Goal: Task Accomplishment & Management: Use online tool/utility

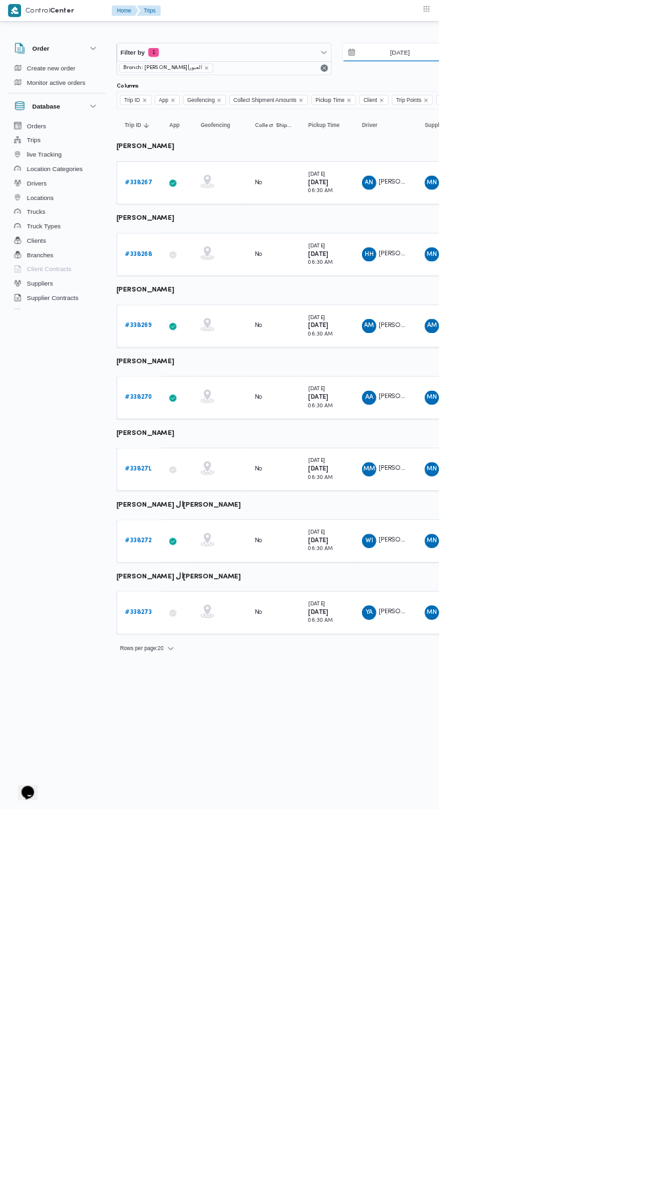
click at [626, 77] on input "[DATE]" at bounding box center [577, 77] width 149 height 26
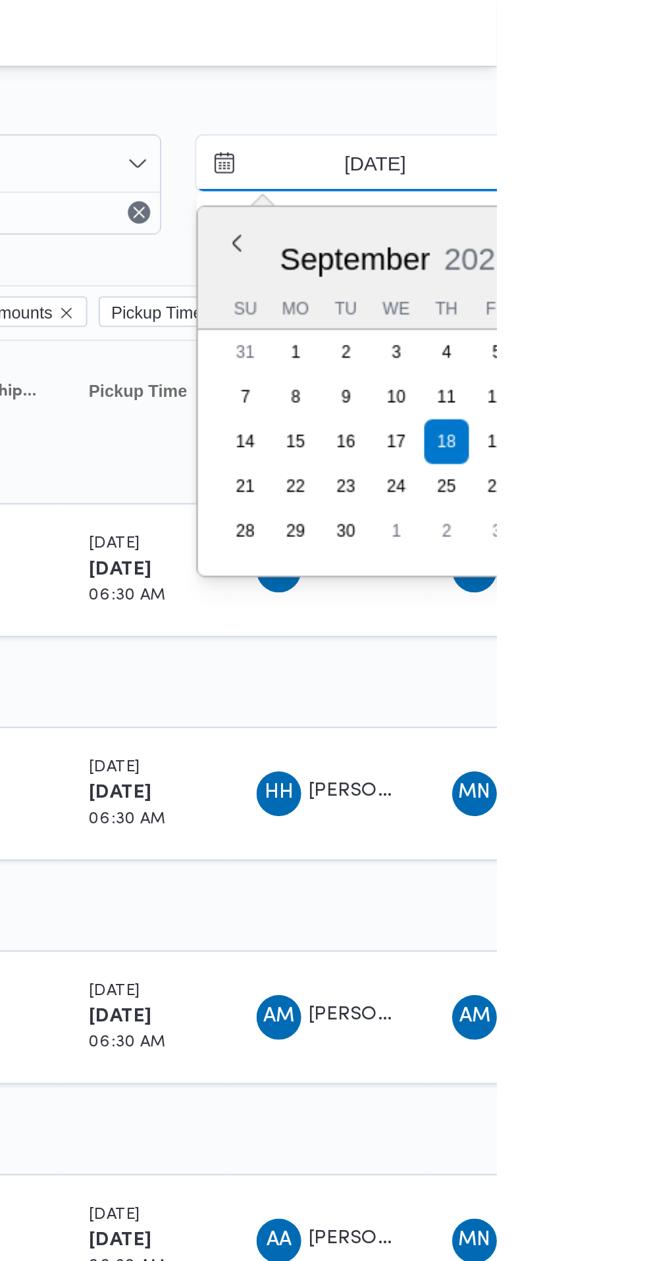
type input "20/9/2025"
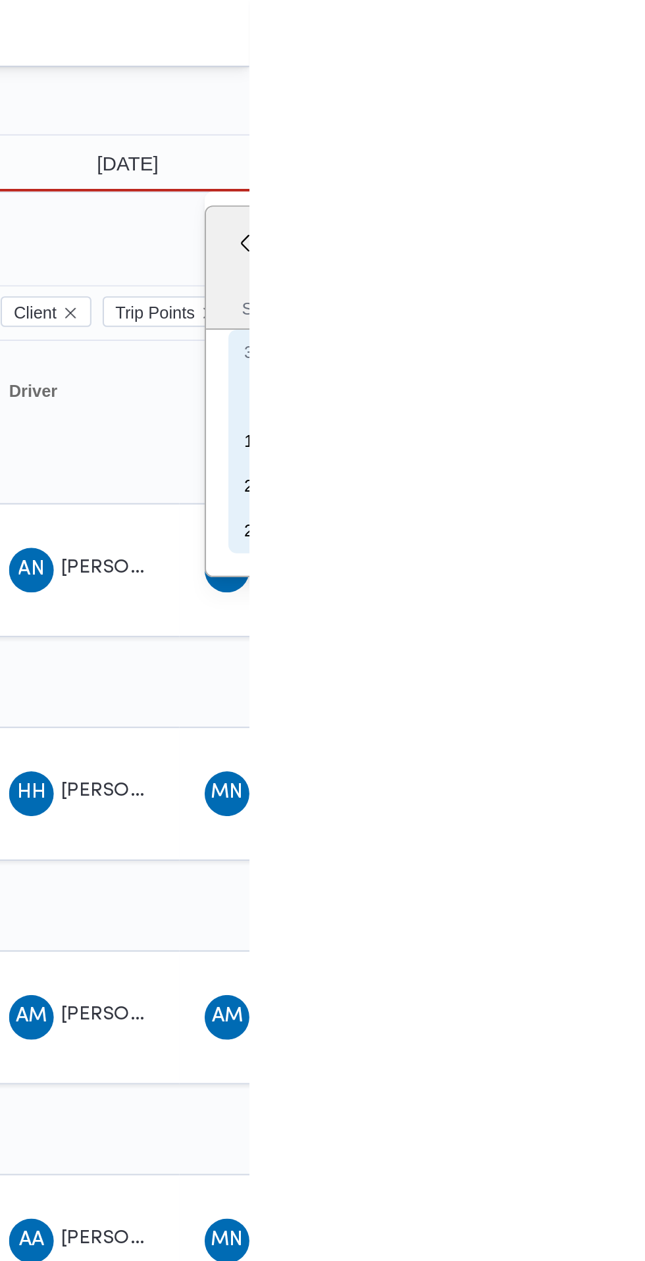
type input "20/9/2025"
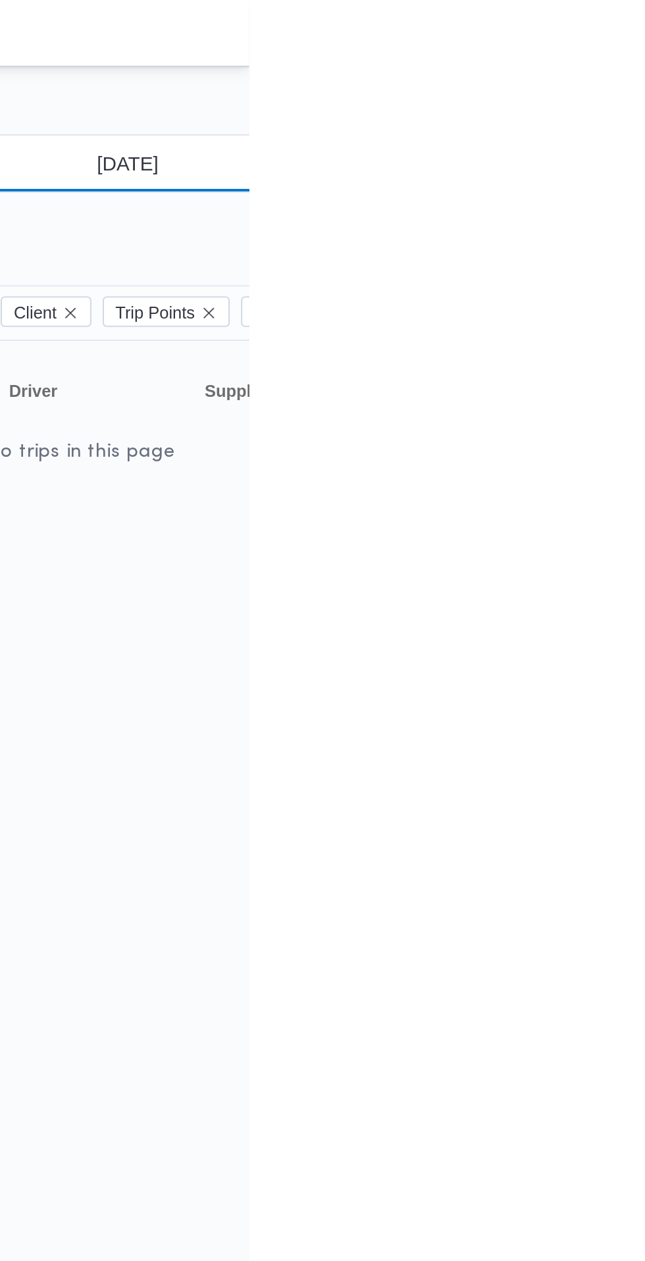
click at [586, 79] on input "20/9/2025" at bounding box center [577, 77] width 149 height 26
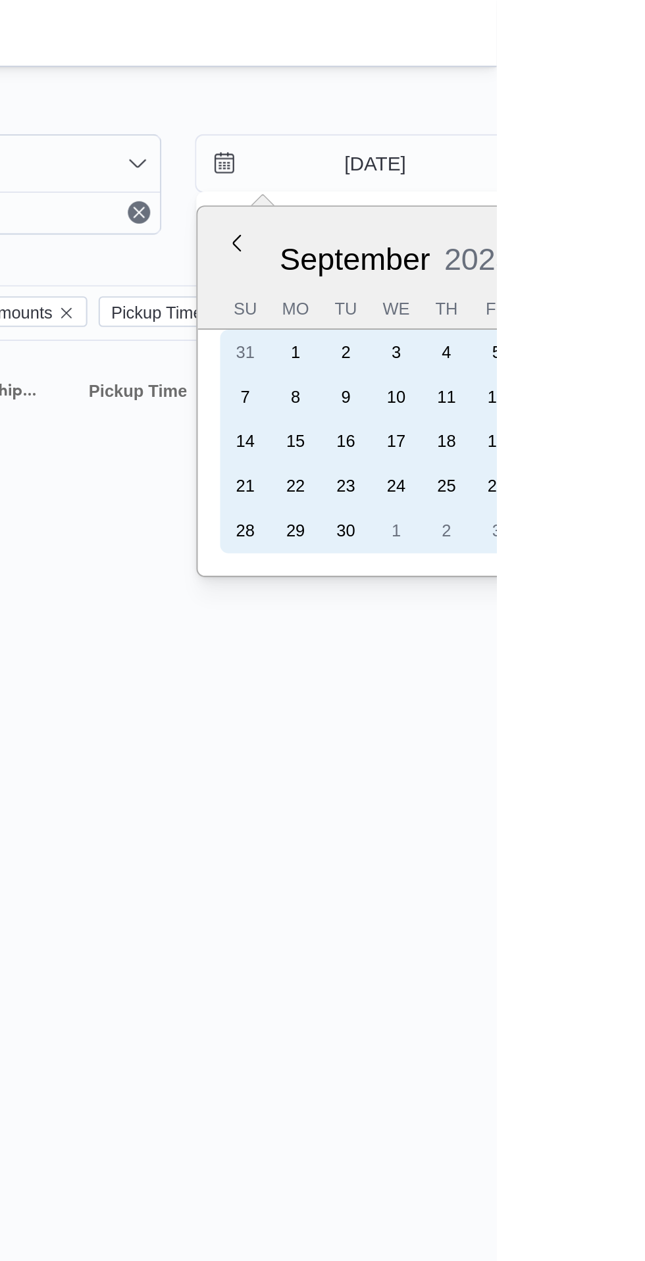
click at [620, 208] on div "18" at bounding box center [621, 207] width 21 height 21
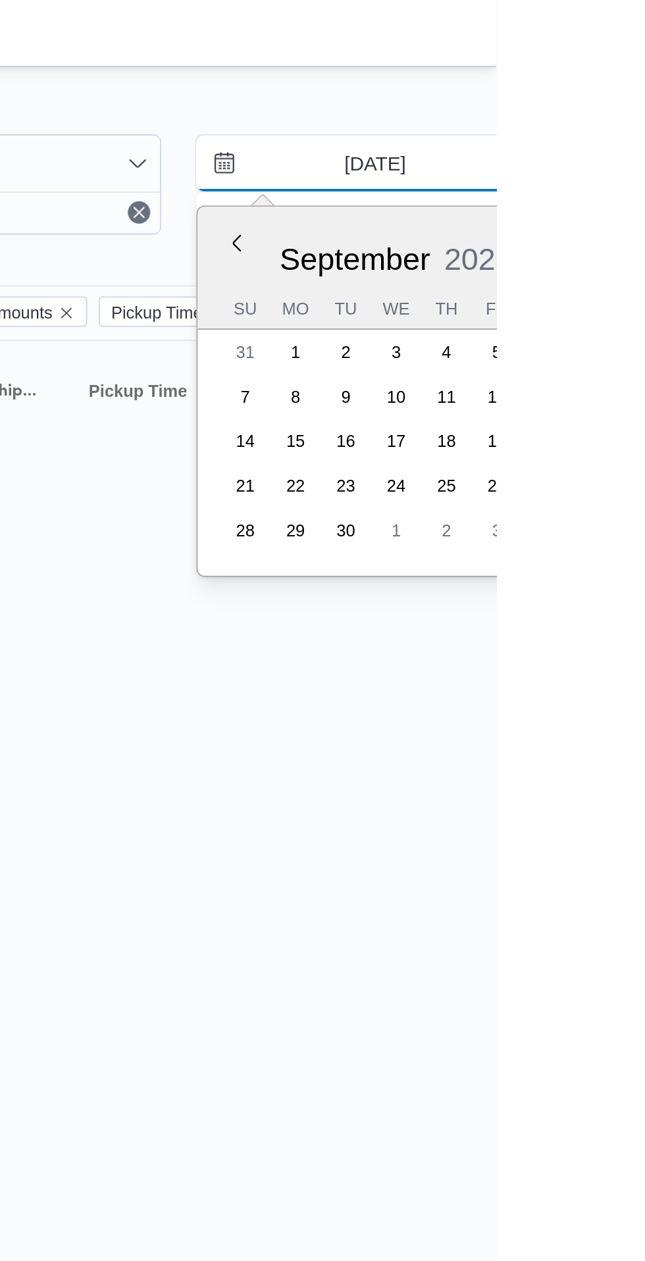
type input "[DATE]"
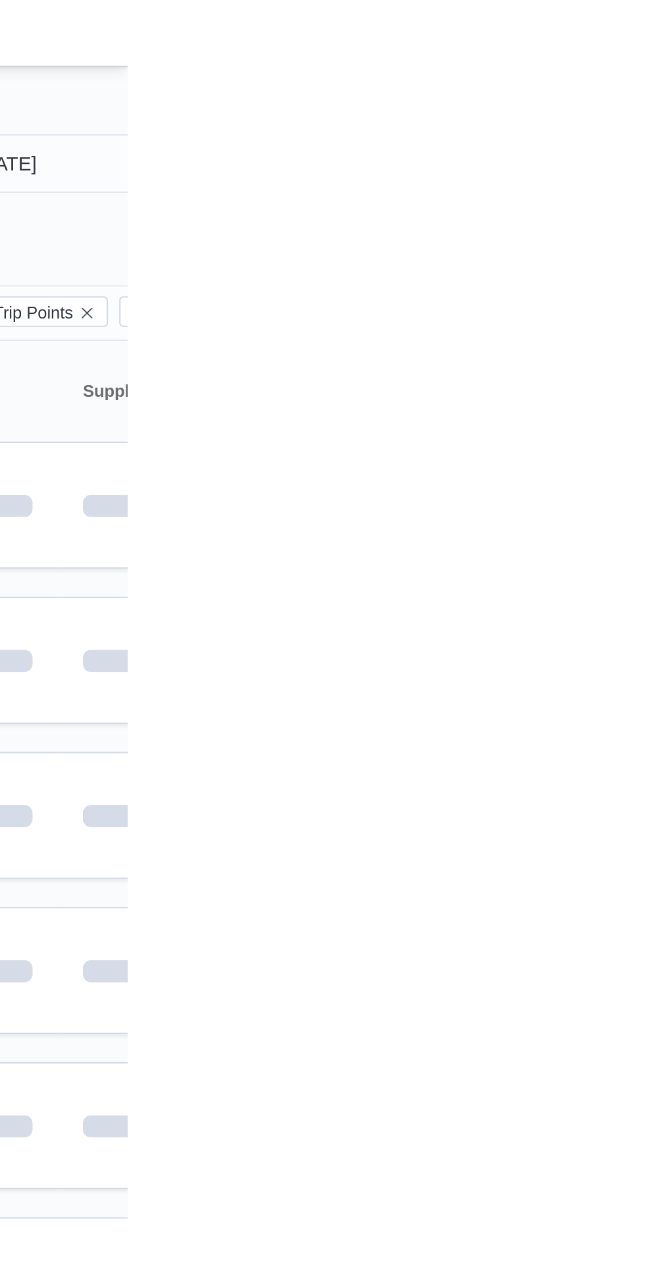
type input "[DATE]"
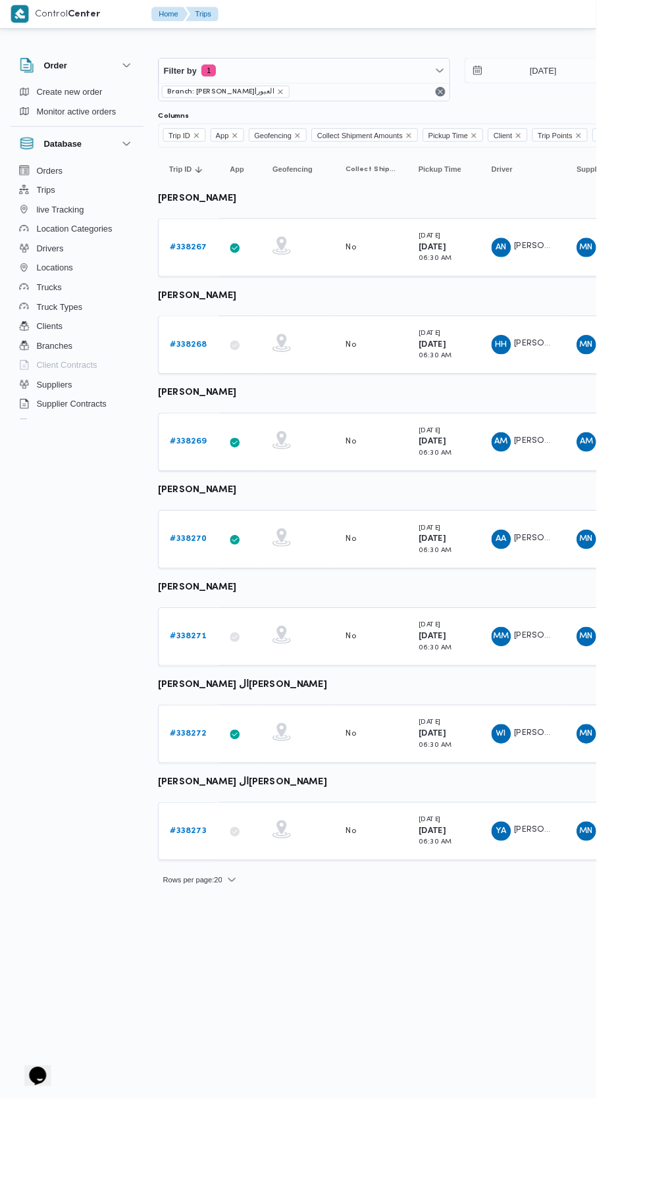
click at [206, 268] on b "# 338267" at bounding box center [204, 268] width 40 height 9
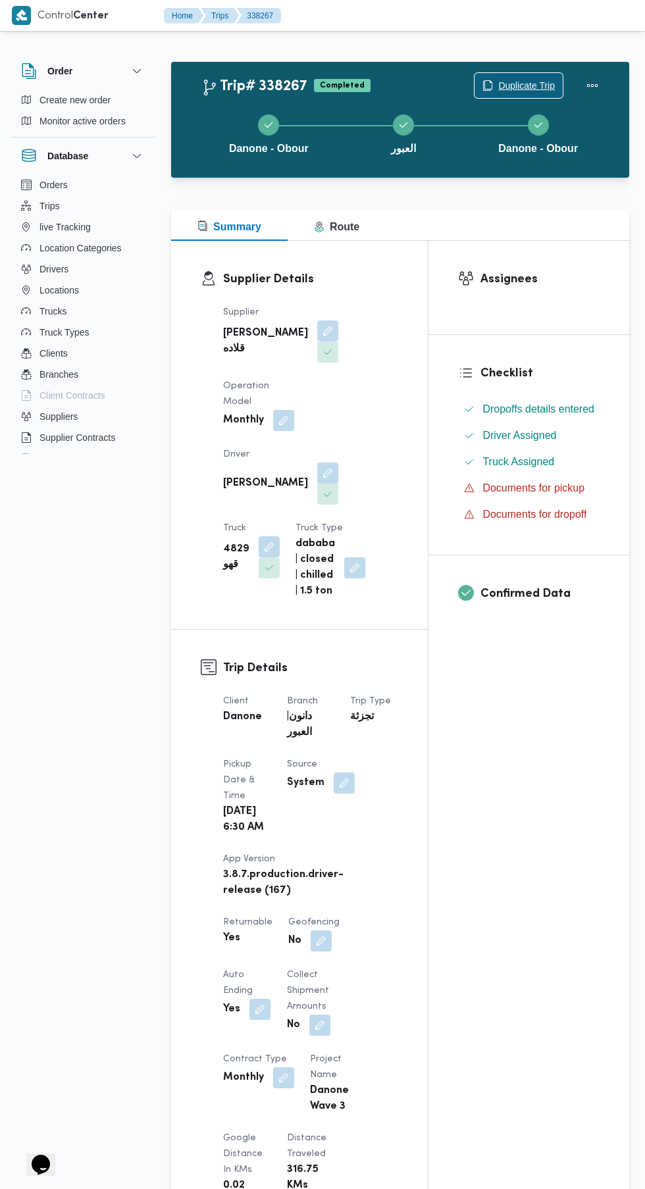
click at [530, 85] on span "Duplicate Trip" at bounding box center [526, 86] width 57 height 16
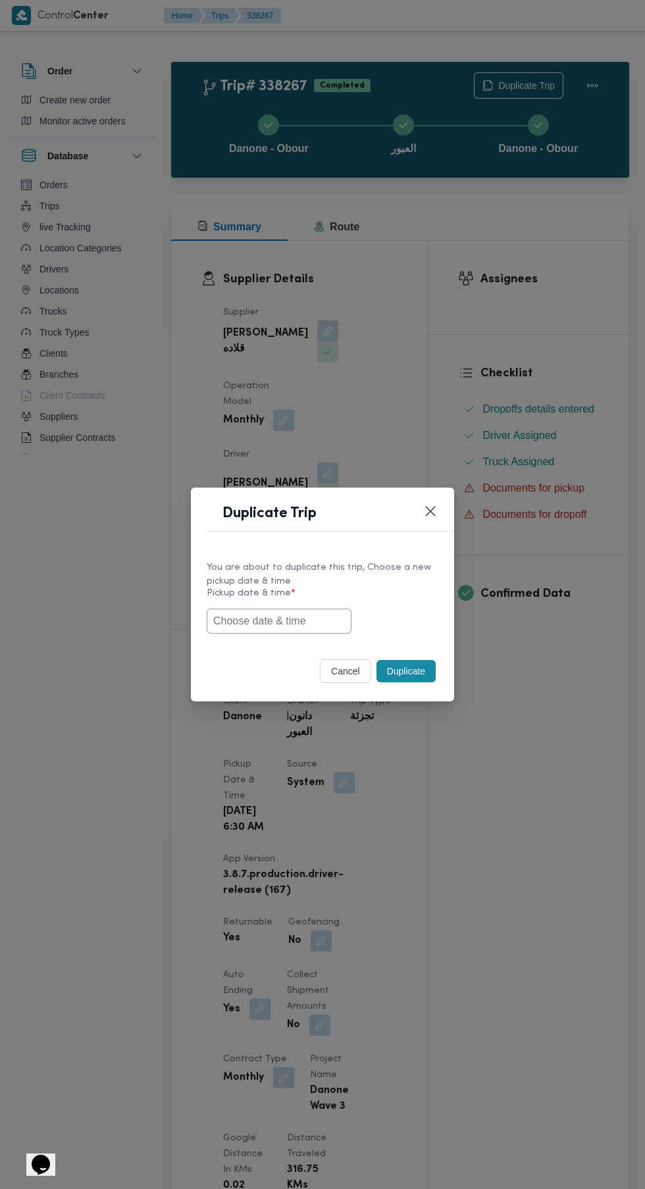
click at [297, 620] on input "text" at bounding box center [279, 621] width 145 height 25
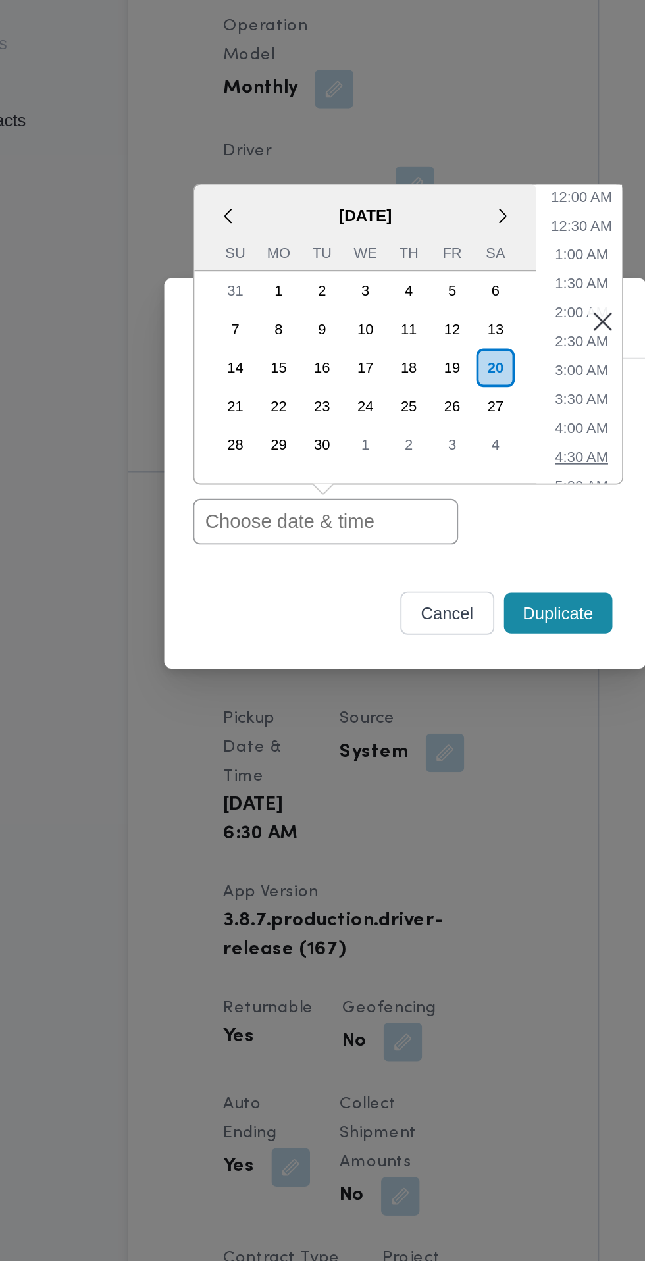
click at [421, 622] on li "4:30 AM" at bounding box center [418, 621] width 39 height 13
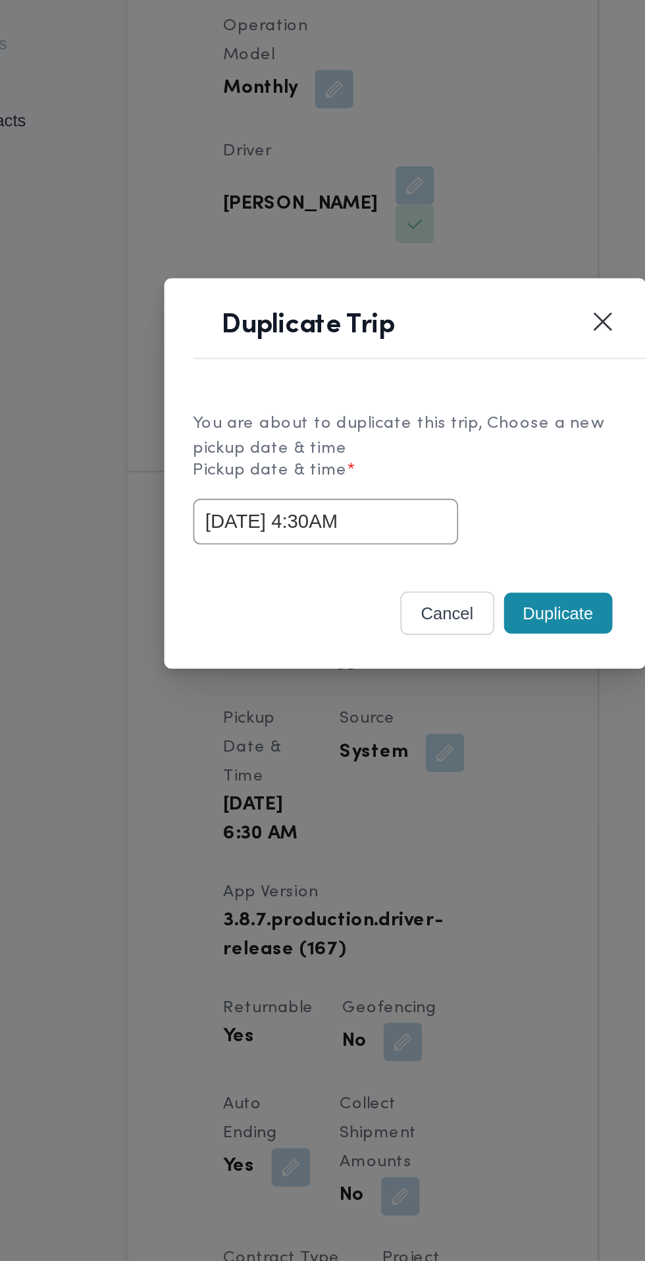
click at [307, 653] on input "[DATE] 4:30AM" at bounding box center [279, 656] width 145 height 25
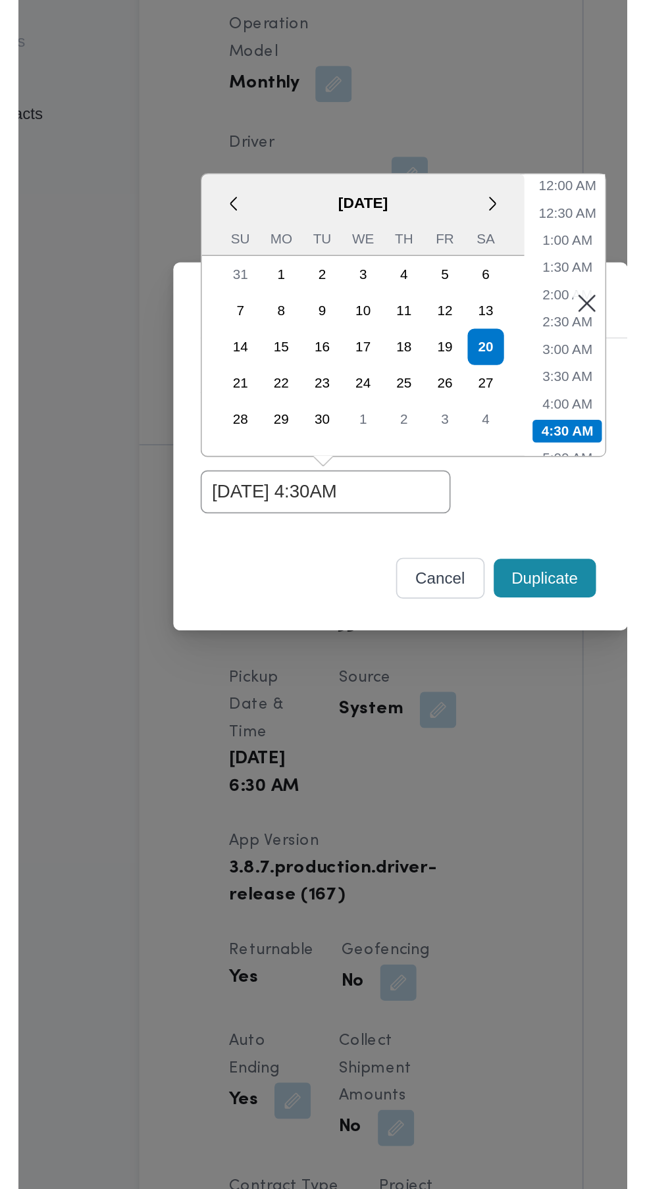
scroll to position [67, 0]
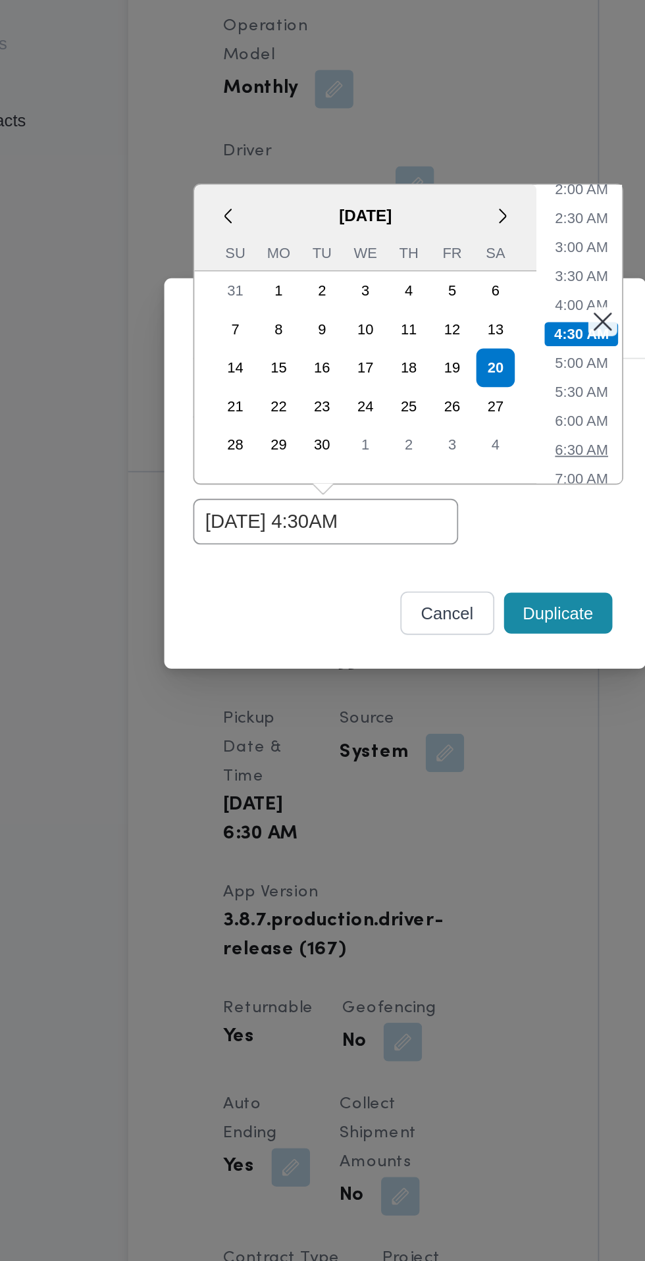
click at [416, 618] on li "6:30 AM" at bounding box center [418, 617] width 39 height 13
type input "[DATE] 6:30AM"
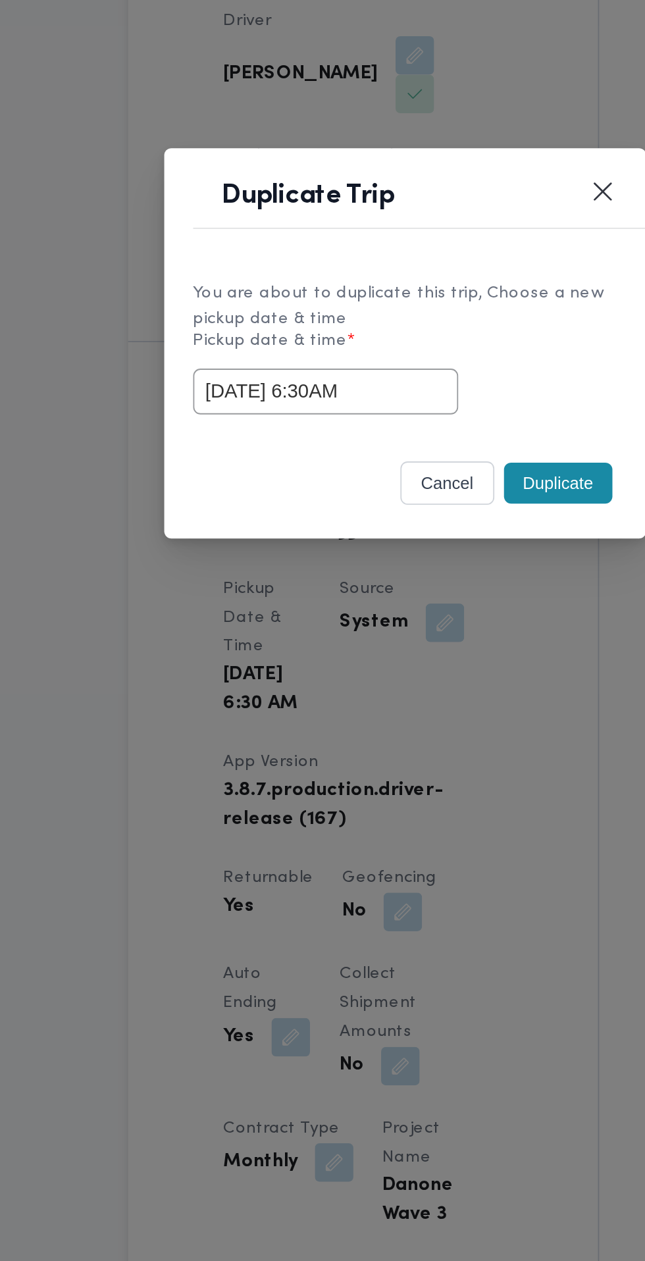
click at [409, 712] on button "Duplicate" at bounding box center [405, 706] width 59 height 22
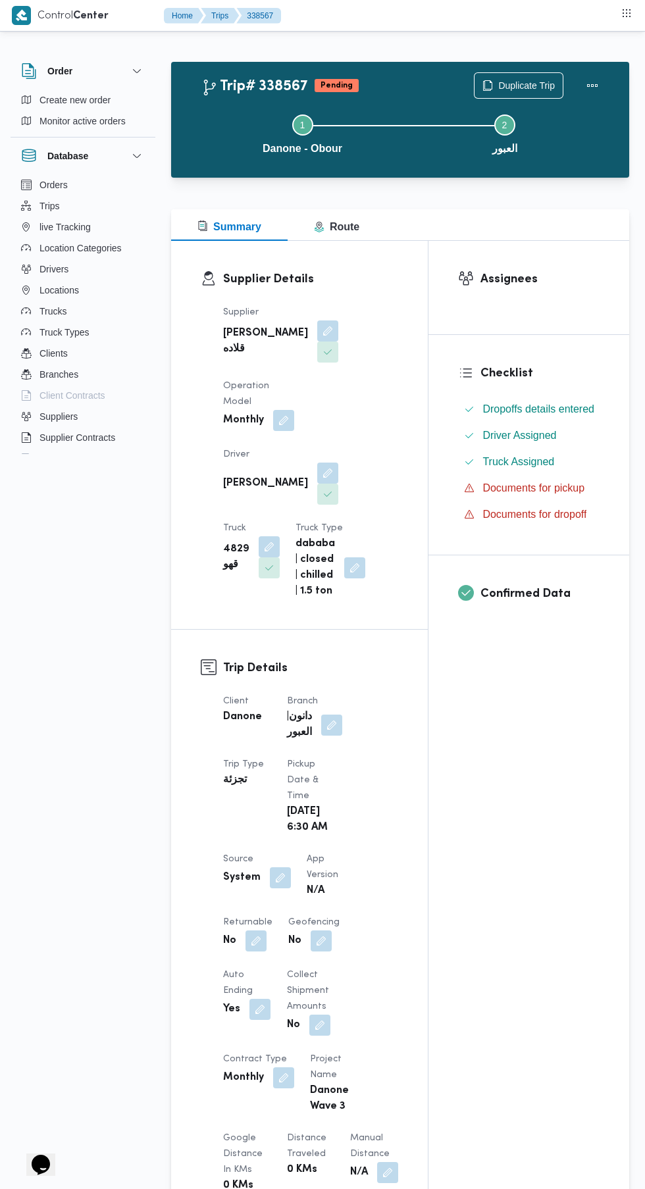
click at [255, 930] on button "button" at bounding box center [255, 940] width 21 height 21
click at [236, 970] on label "Is the trip will return to pickup after finish?" at bounding box center [220, 970] width 202 height 16
checkbox input "true"
click at [350, 969] on span "Save" at bounding box center [360, 970] width 21 height 16
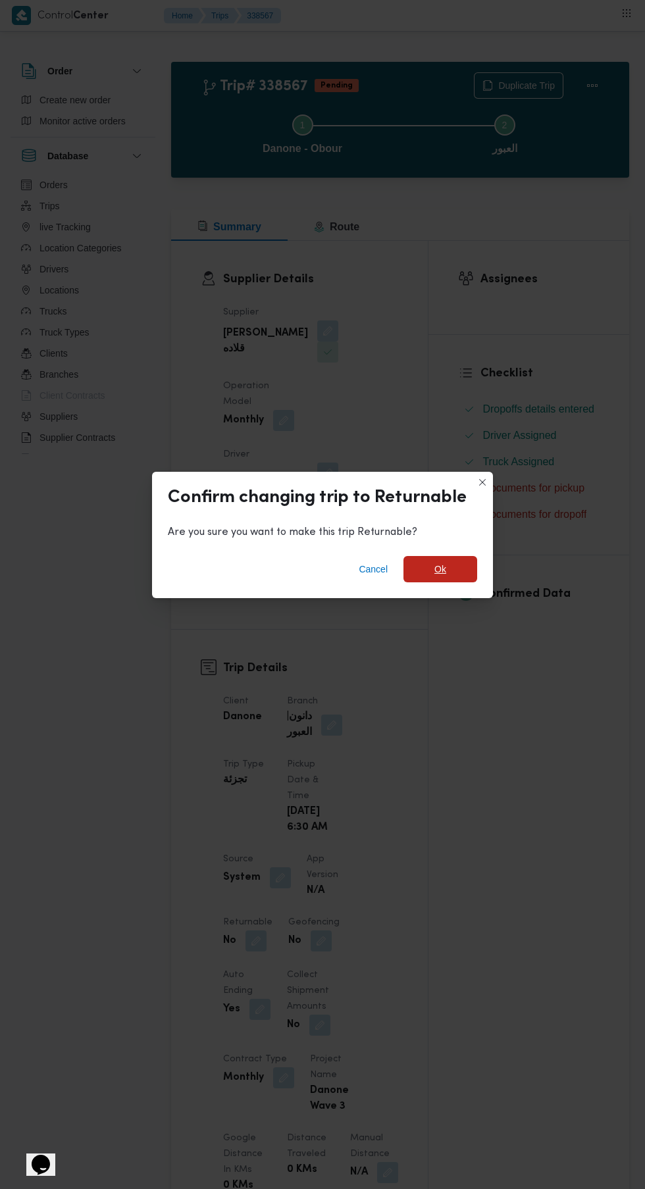
click at [439, 564] on span "Ok" at bounding box center [440, 569] width 12 height 16
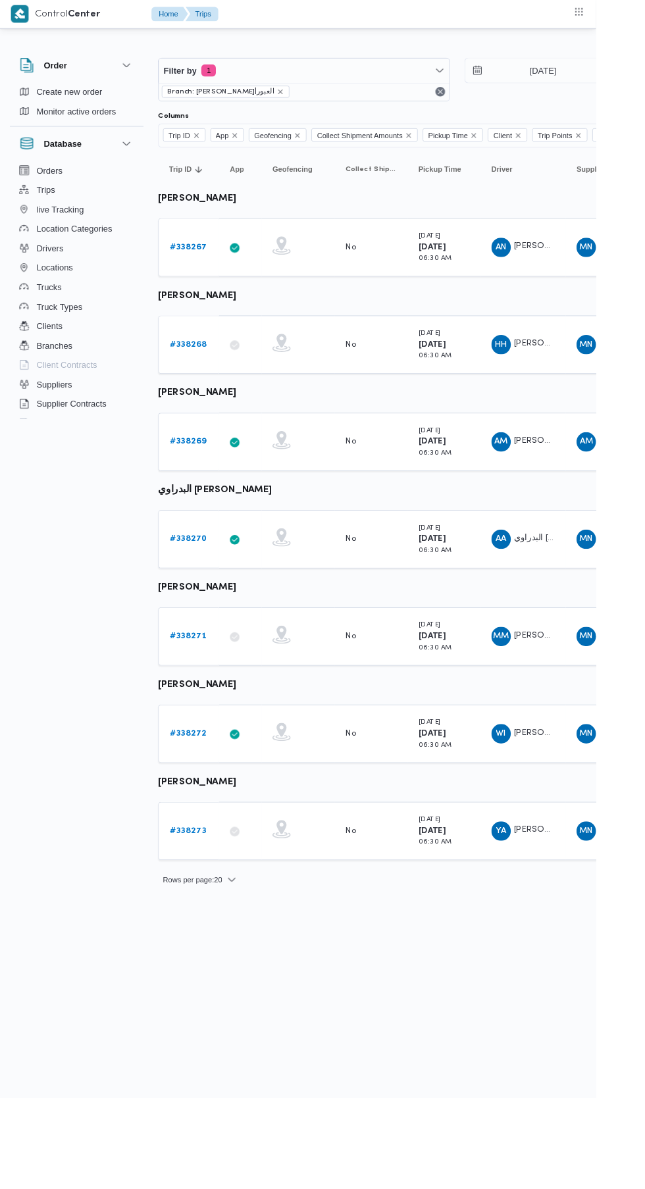
click at [203, 380] on link "# 338268" at bounding box center [204, 374] width 40 height 16
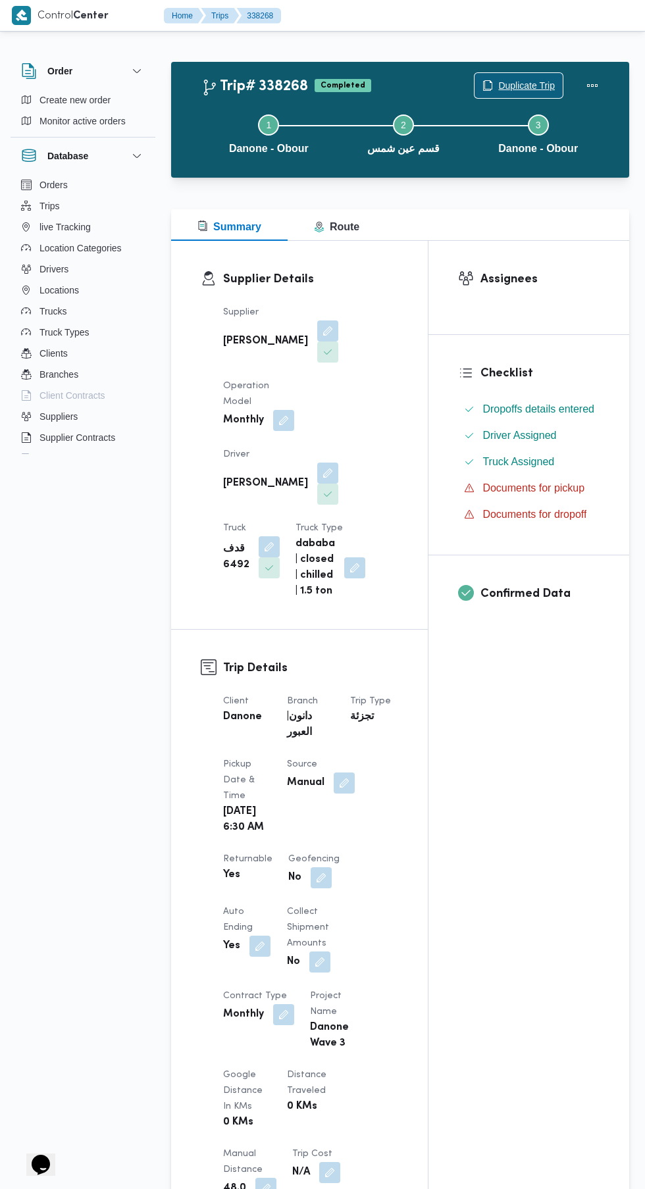
click at [515, 79] on span "Duplicate Trip" at bounding box center [526, 86] width 57 height 16
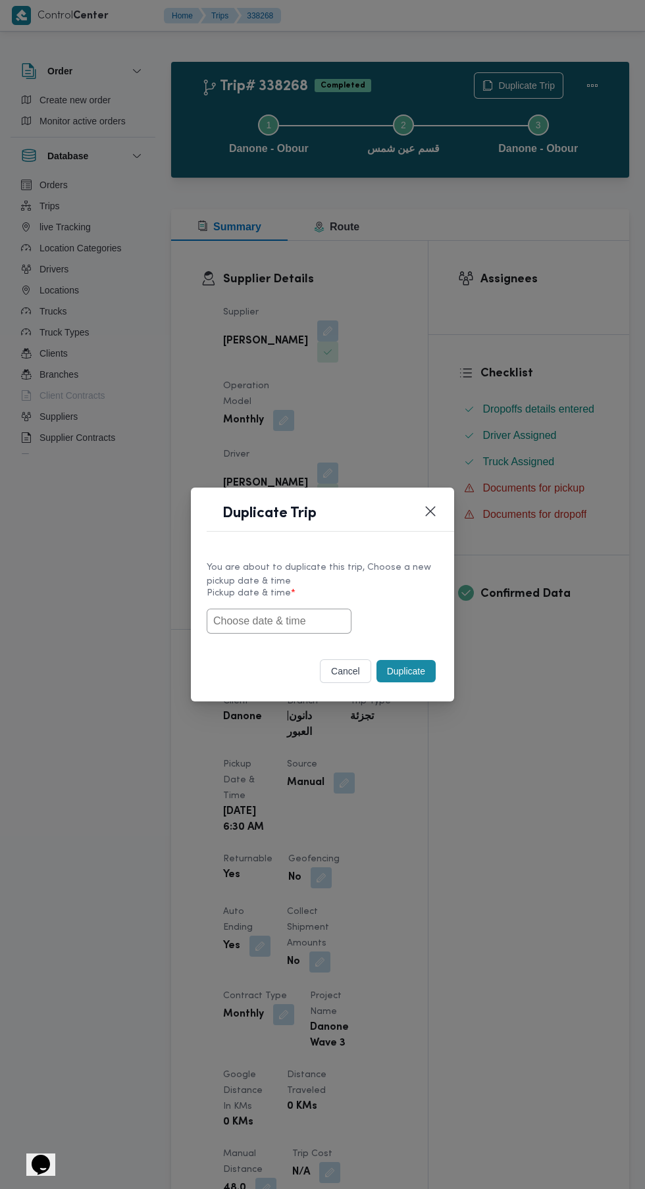
click at [295, 619] on input "text" at bounding box center [279, 621] width 145 height 25
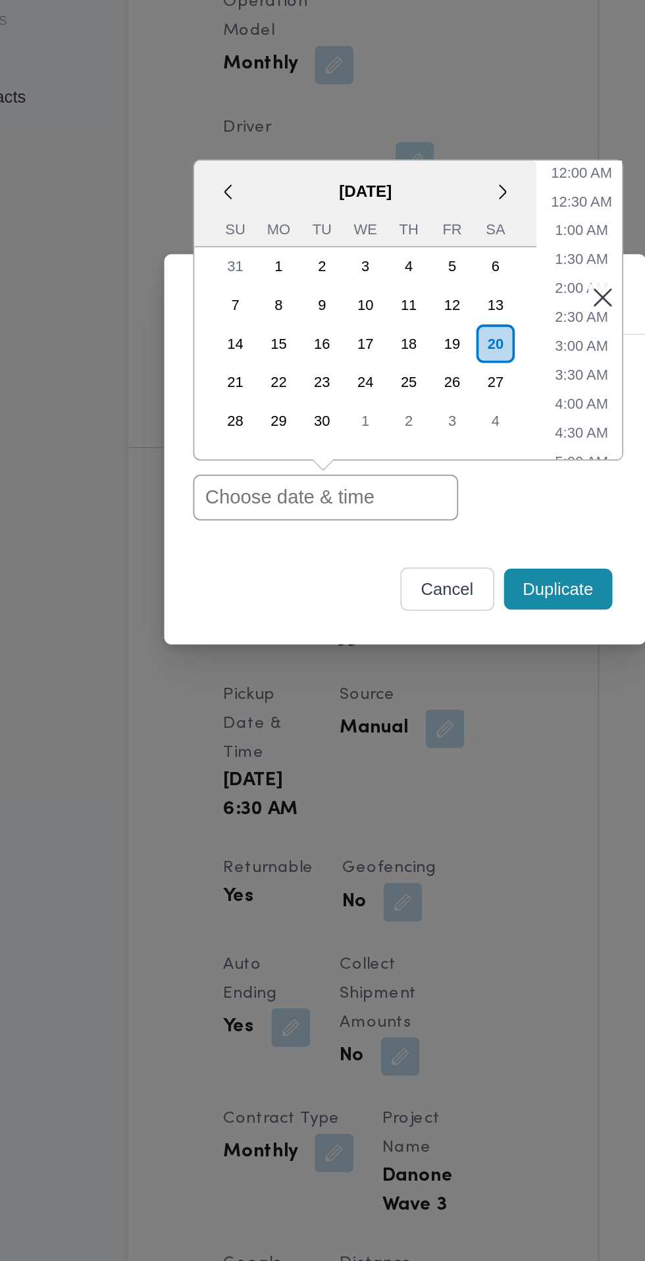
paste input "تبقى لسة منيمة جوزها في حضنها ننه وتفضل تجعرلنا متتجوزوش يبناااات"
click at [293, 661] on input "يبناااات" at bounding box center [279, 656] width 145 height 25
type input "ي"
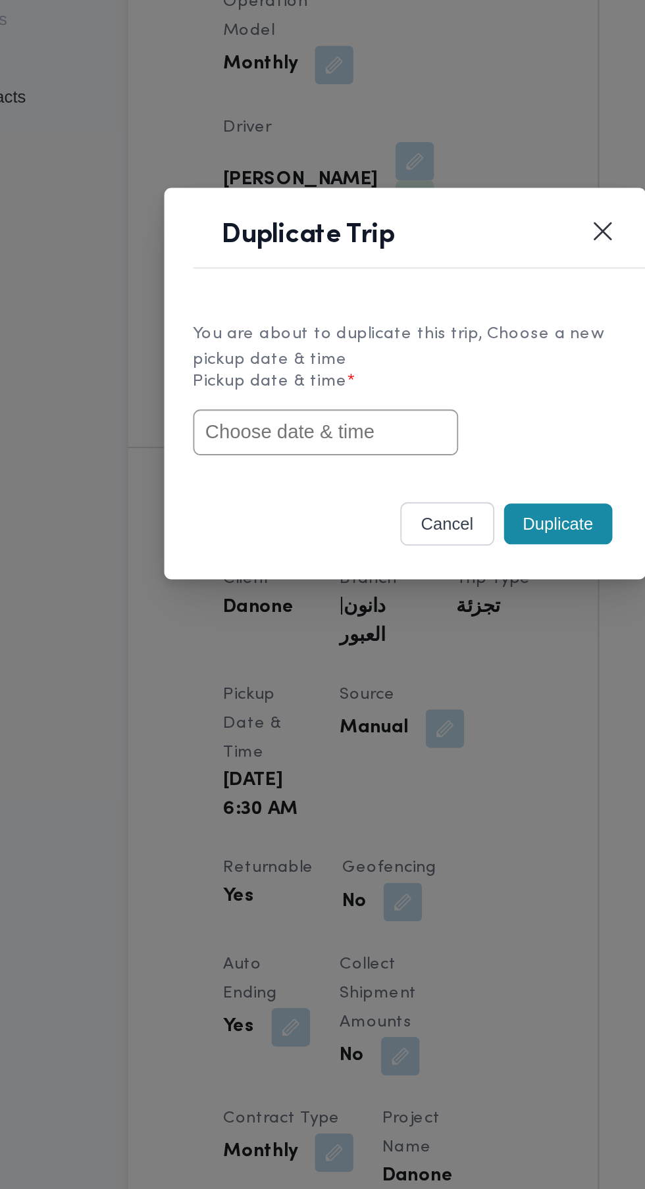
click at [415, 638] on div "You are about to duplicate this trip, Choose a new pickup date & time Pickup da…" at bounding box center [322, 596] width 263 height 98
click at [309, 623] on input "text" at bounding box center [279, 621] width 145 height 25
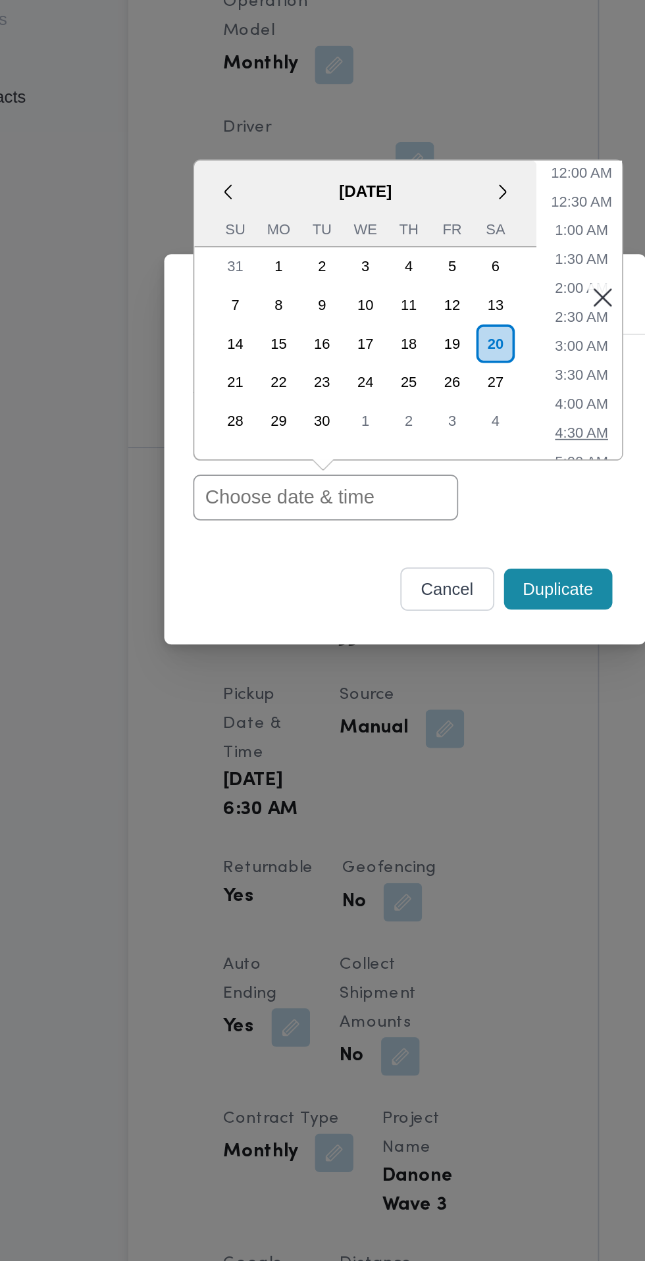
click at [421, 626] on li "4:30 AM" at bounding box center [418, 621] width 39 height 13
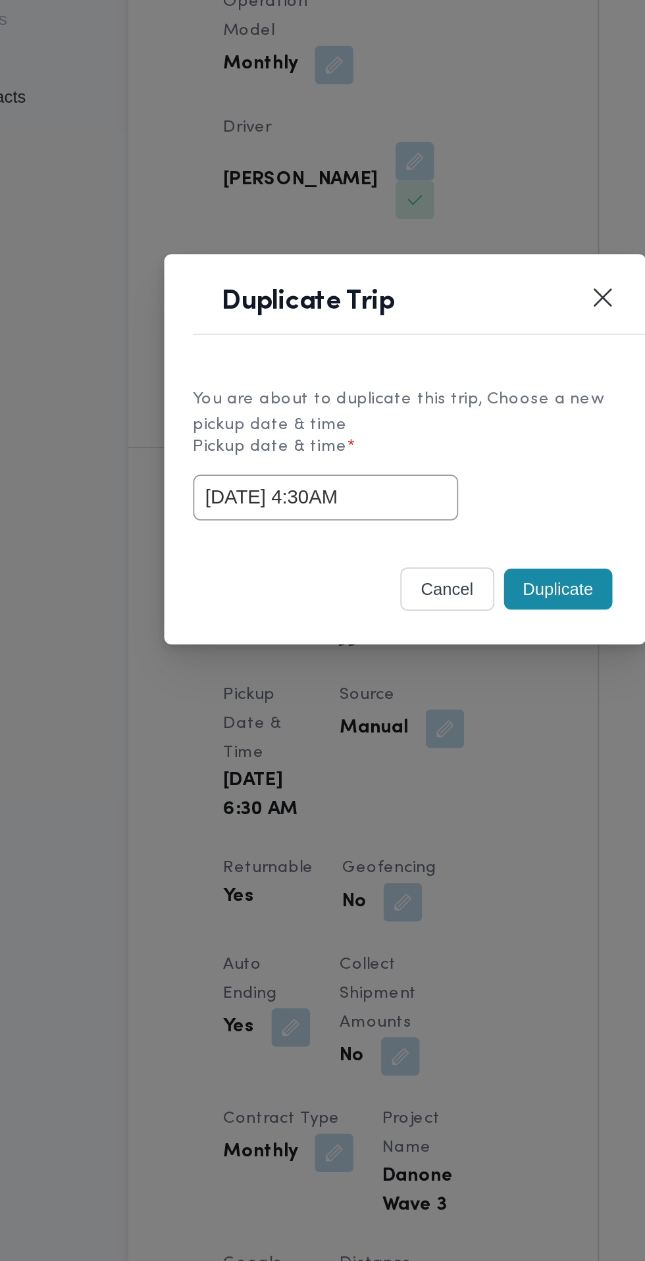
click at [311, 658] on input "[DATE] 4:30AM" at bounding box center [279, 656] width 145 height 25
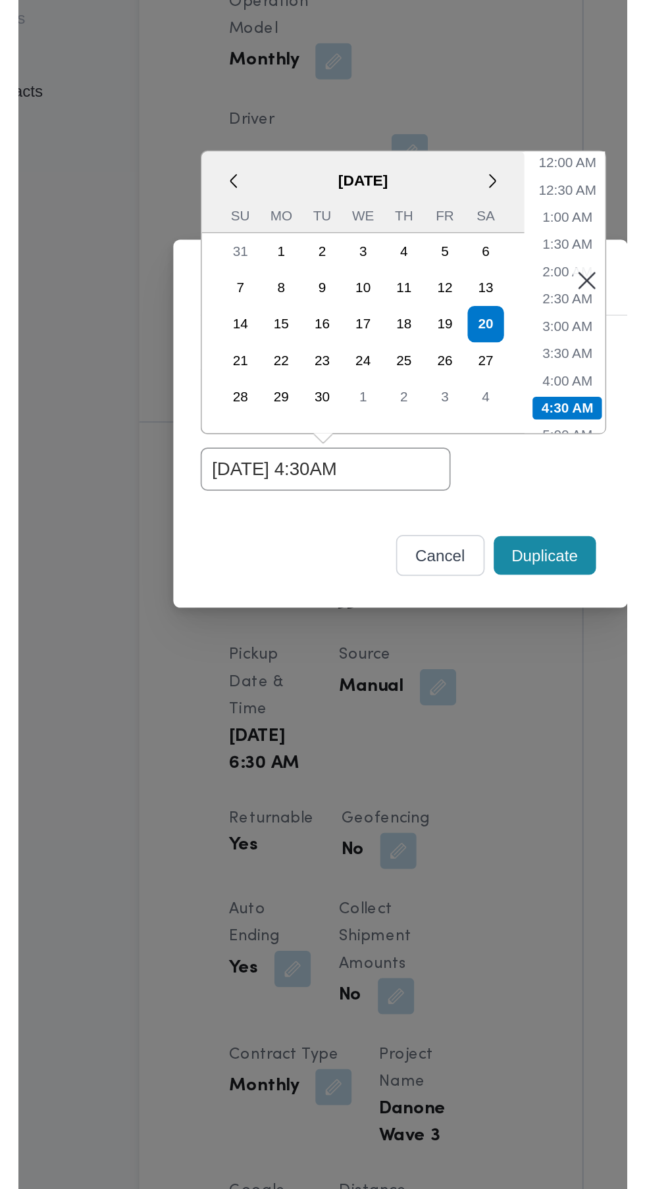
scroll to position [67, 0]
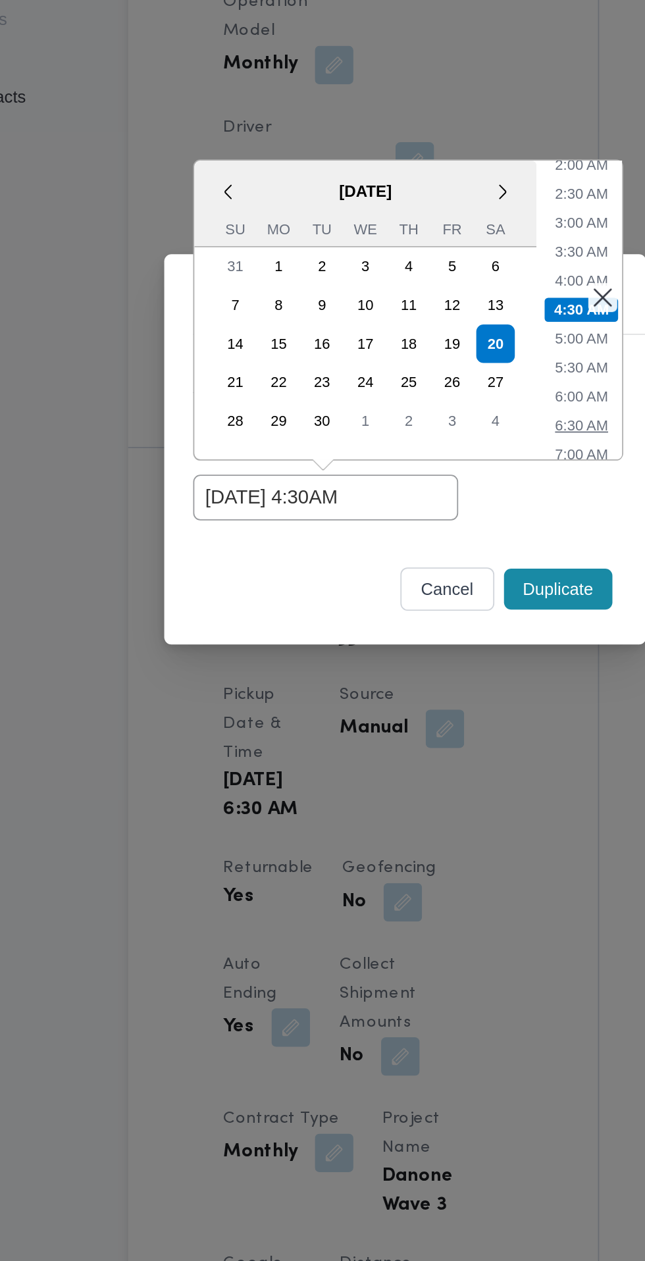
click at [420, 621] on li "6:30 AM" at bounding box center [418, 617] width 39 height 13
type input "[DATE] 6:30AM"
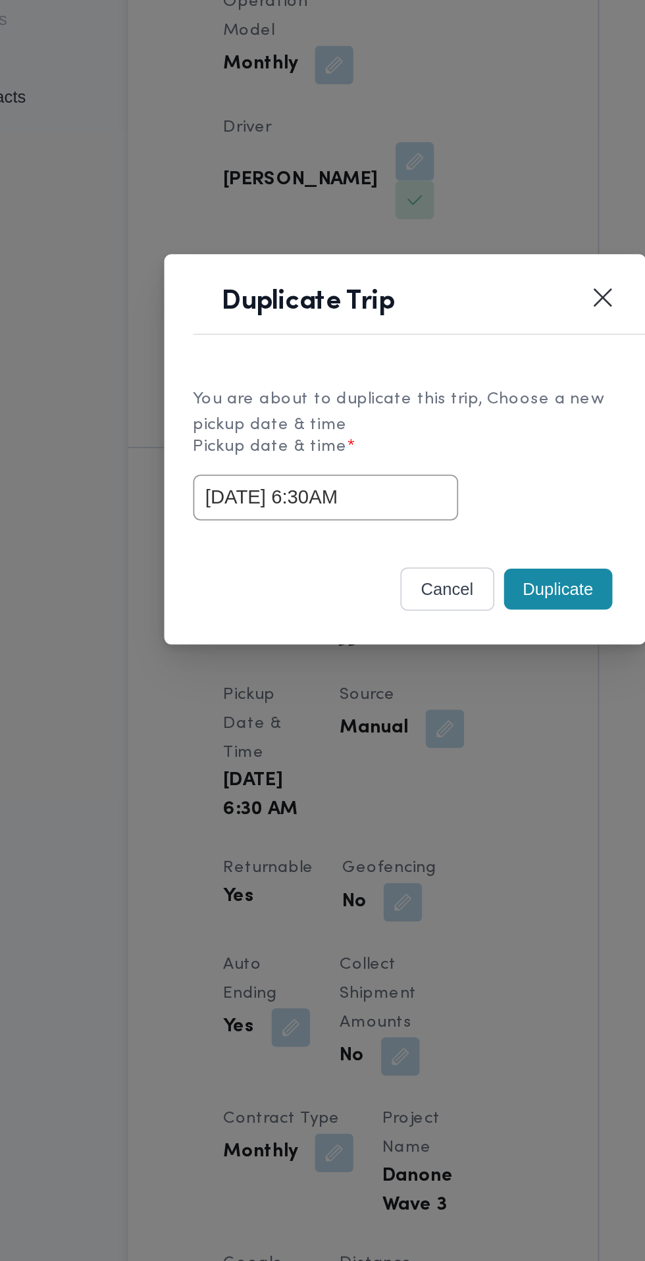
click at [407, 642] on label "Pickup date & time *" at bounding box center [323, 634] width 232 height 20
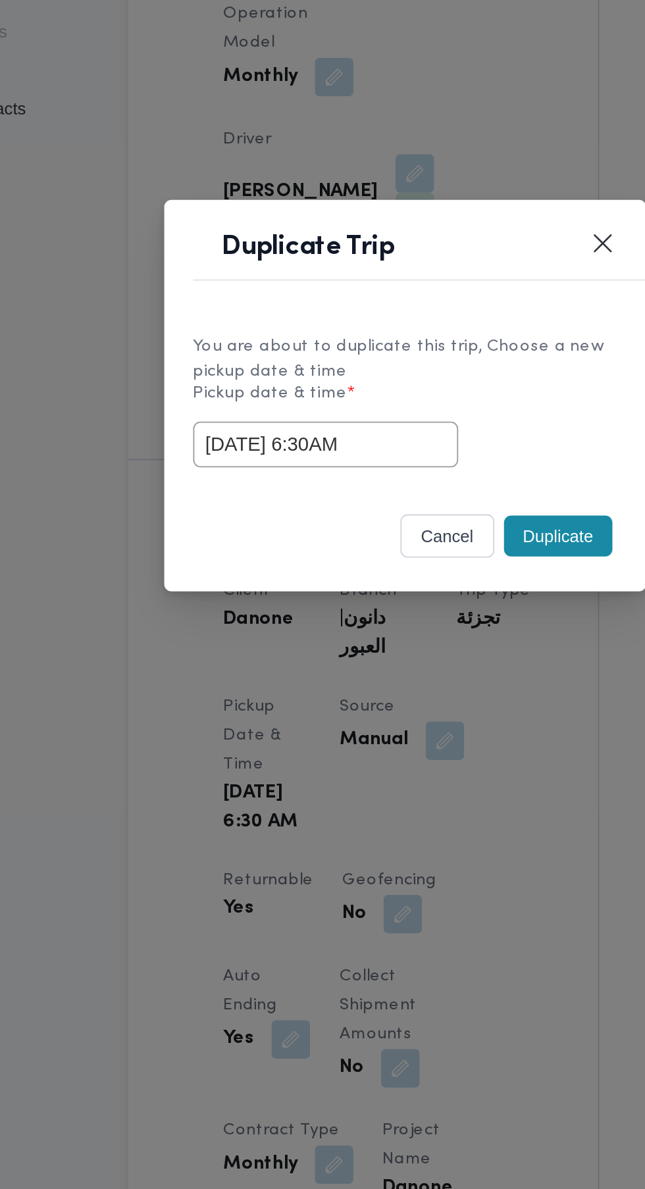
click at [405, 682] on button "Duplicate" at bounding box center [405, 671] width 59 height 22
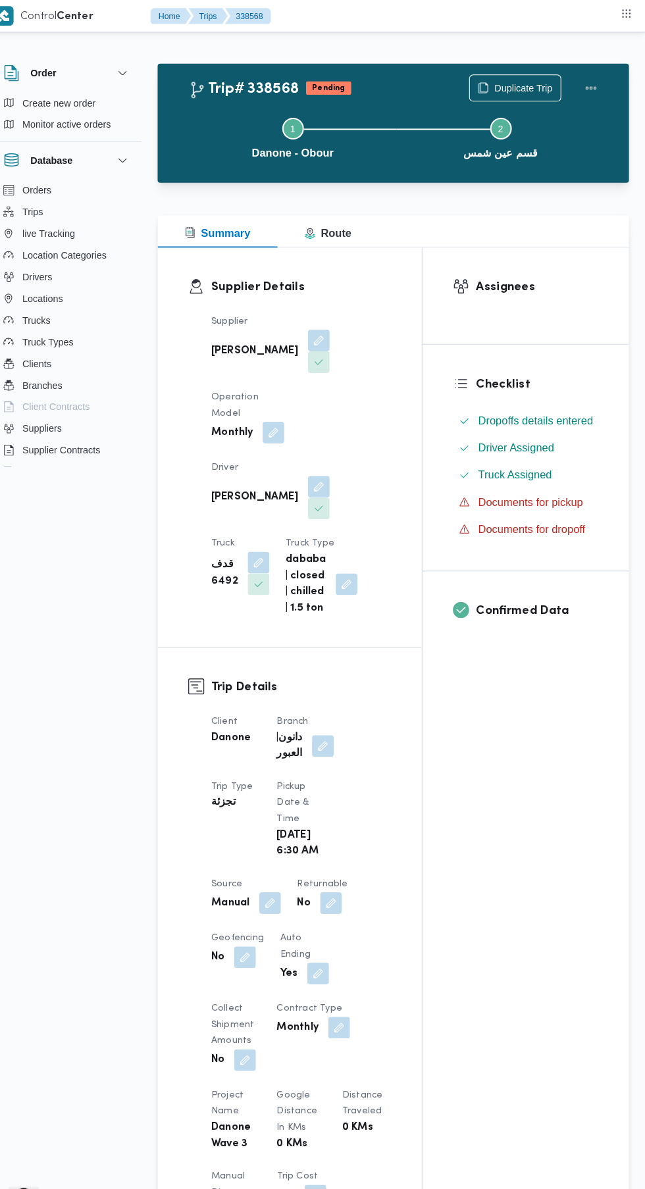
click at [339, 867] on button "button" at bounding box center [339, 877] width 21 height 21
click at [307, 907] on label "Is the trip will return to pickup after finish?" at bounding box center [304, 907] width 202 height 16
checkbox input "true"
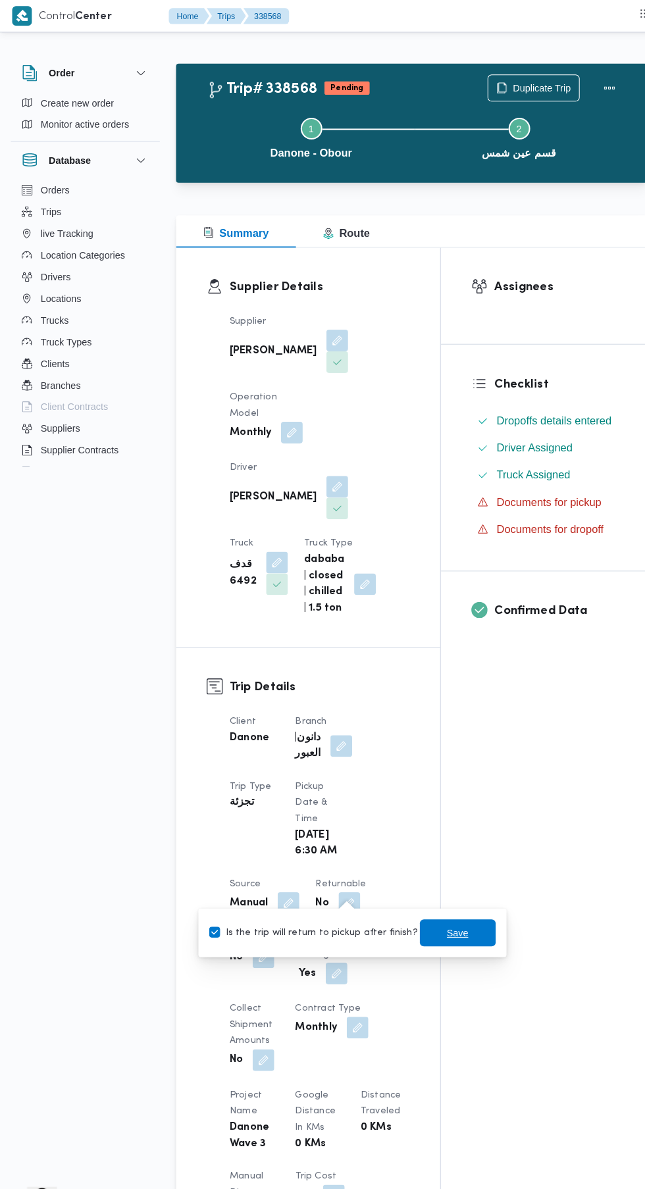
click at [434, 907] on span "Save" at bounding box center [444, 907] width 21 height 16
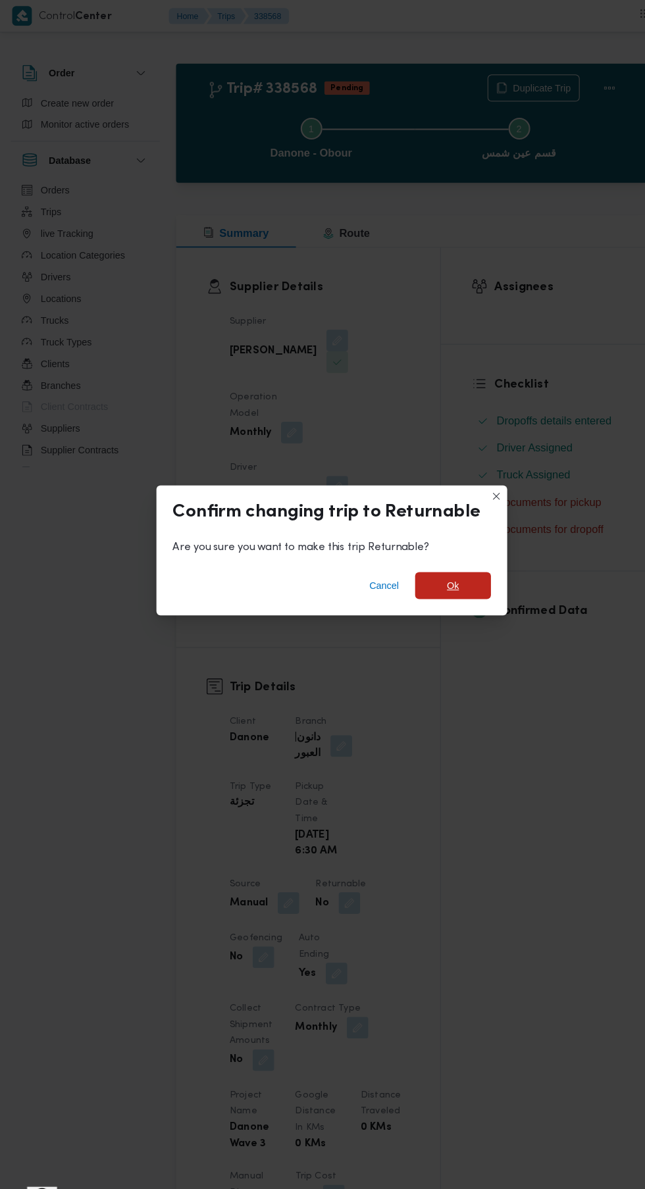
click at [445, 582] on span "Ok" at bounding box center [440, 569] width 74 height 26
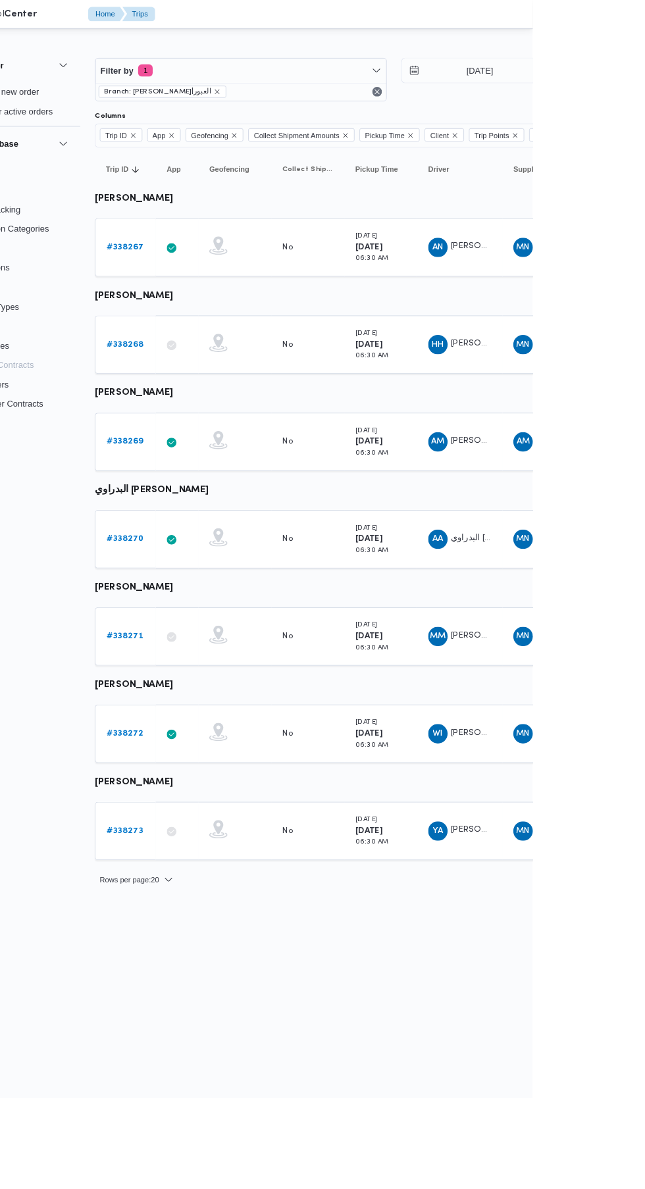
click at [203, 478] on b "# 338269" at bounding box center [203, 478] width 39 height 9
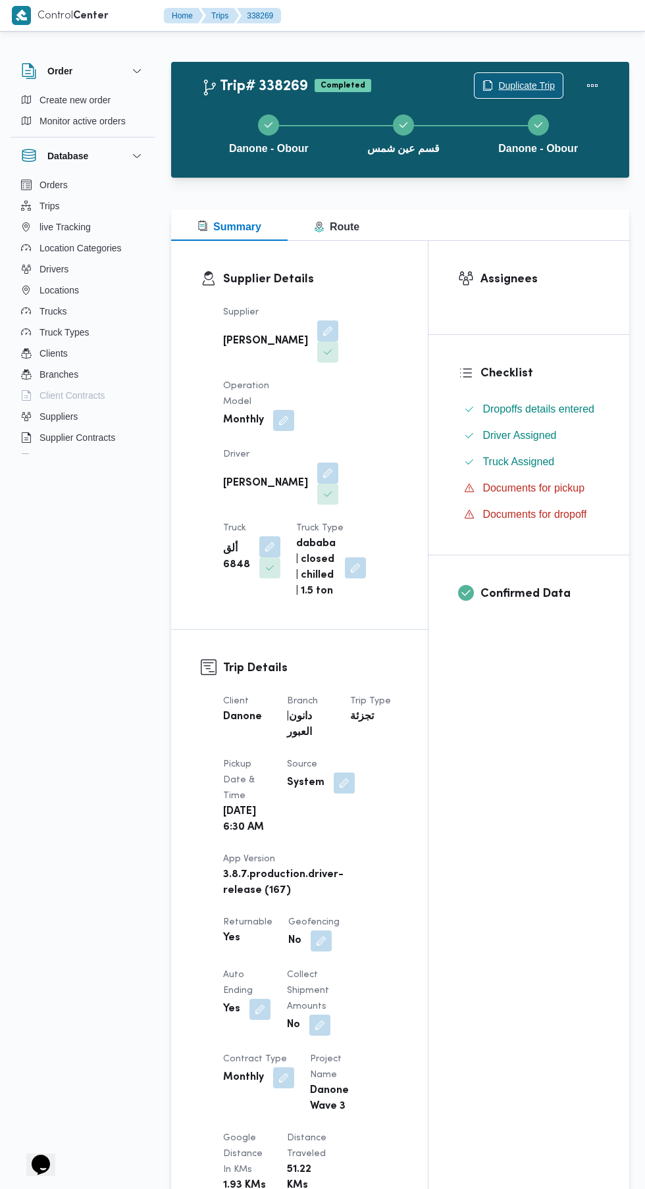
click at [528, 83] on span "Duplicate Trip" at bounding box center [526, 86] width 57 height 16
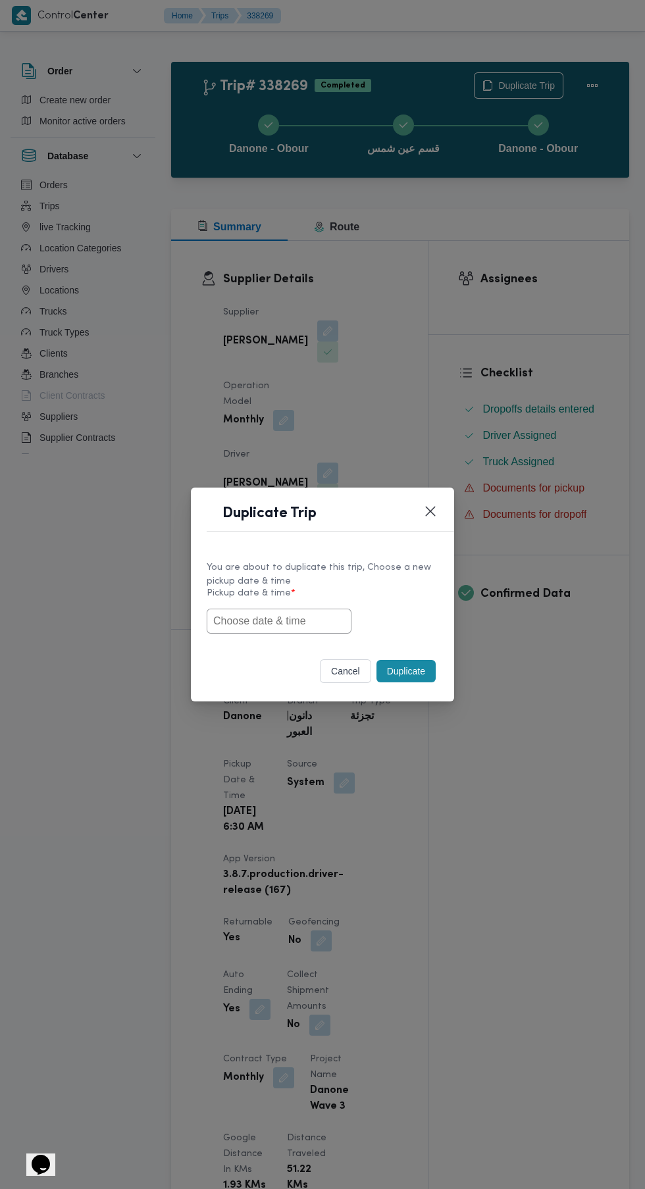
click at [322, 624] on input "text" at bounding box center [279, 621] width 145 height 25
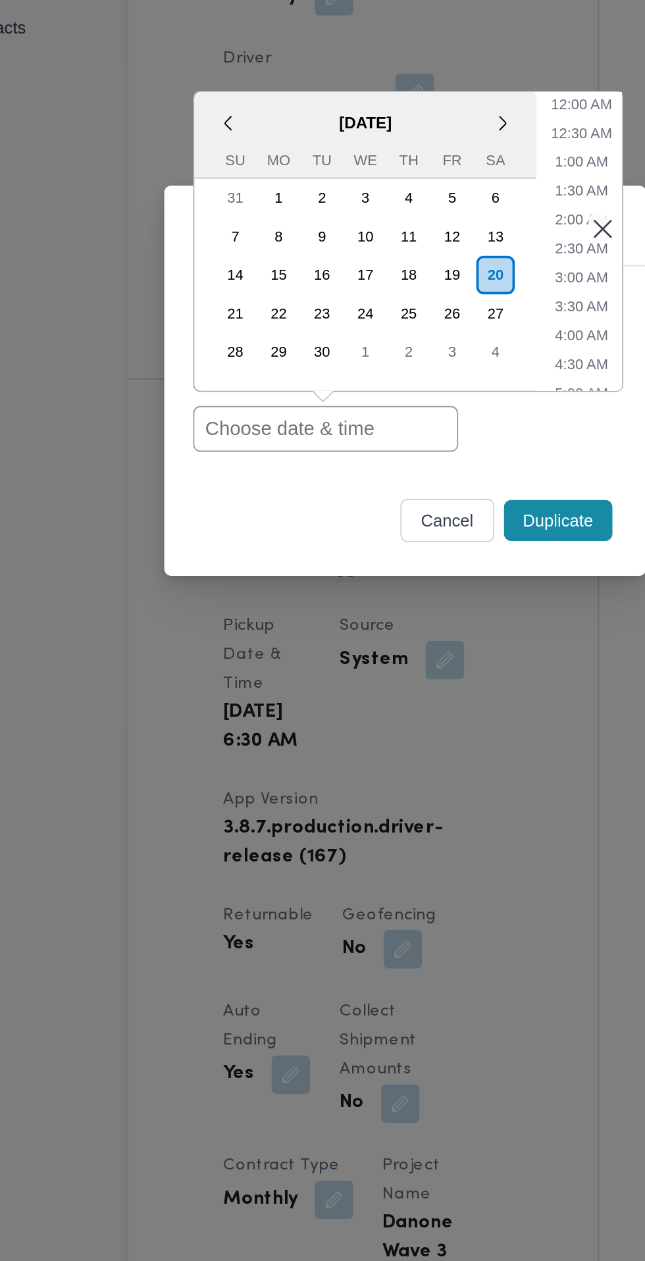
paste input "[DATE] 6:30AM"
type input "[DATE] 6:30AM"
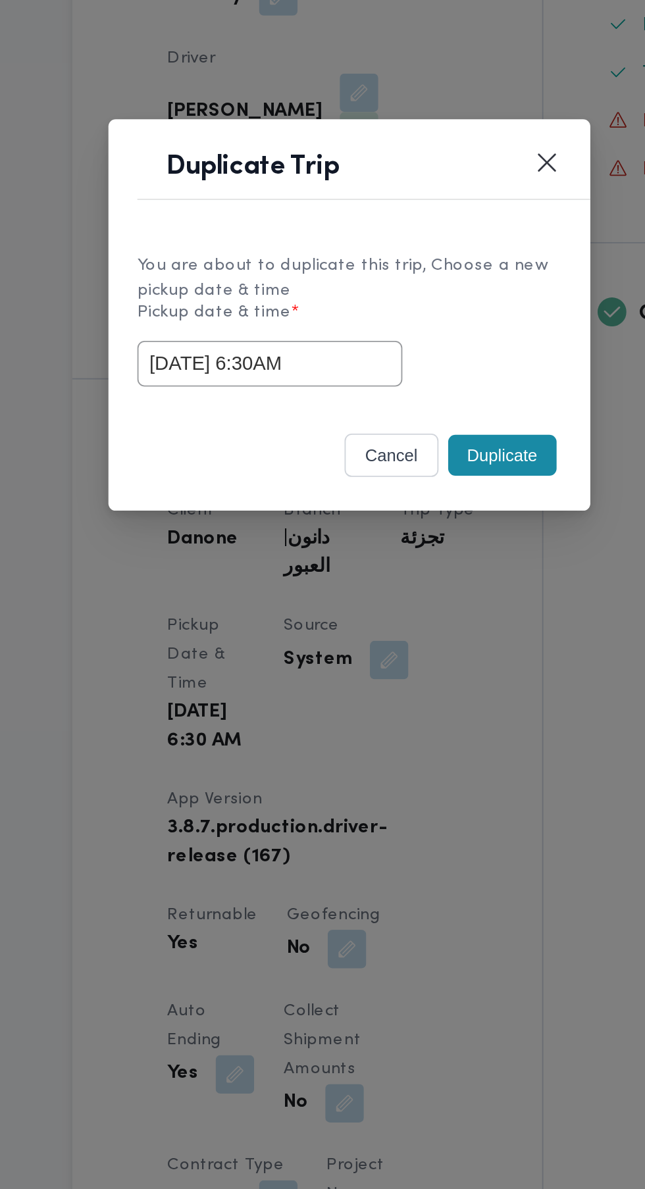
click at [413, 666] on button "Duplicate" at bounding box center [405, 671] width 59 height 22
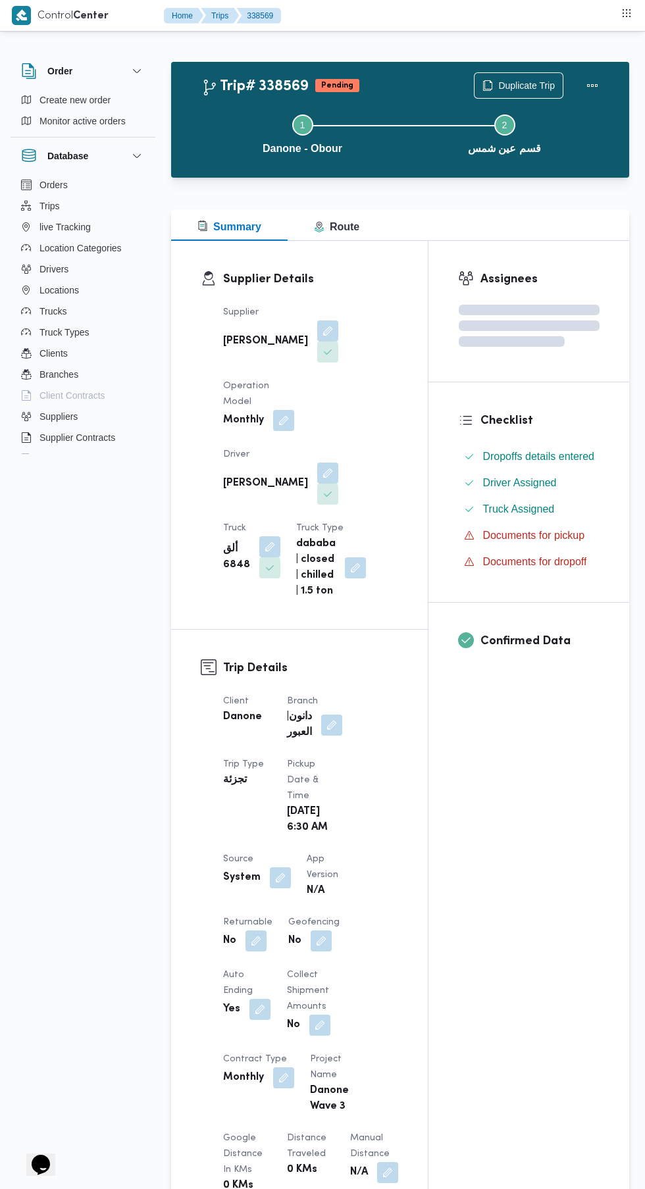
click at [278, 867] on button "button" at bounding box center [280, 877] width 21 height 21
click at [454, 1024] on div "Assignees Checklist Dropoffs details entered Driver Assigned Truck Assigned Doc…" at bounding box center [528, 1026] width 201 height 1571
click at [255, 930] on button "button" at bounding box center [255, 940] width 21 height 21
click at [242, 971] on label "Is the trip will return to pickup after finish?" at bounding box center [220, 970] width 202 height 16
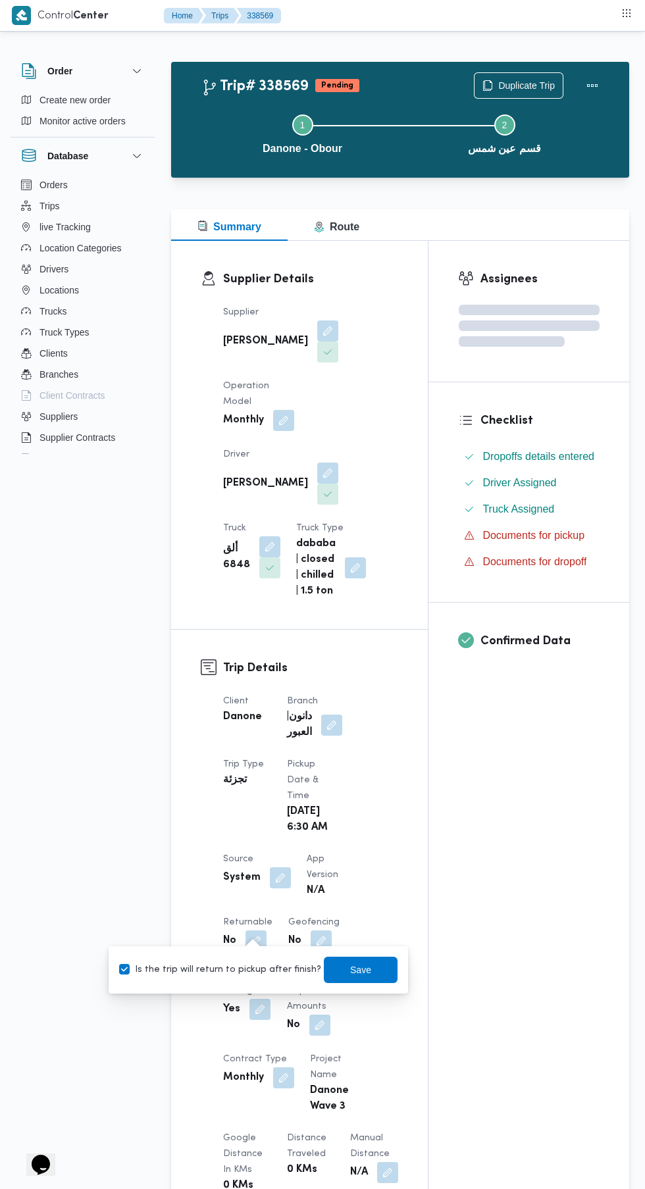
checkbox input "true"
click at [374, 981] on span "Save" at bounding box center [361, 970] width 74 height 26
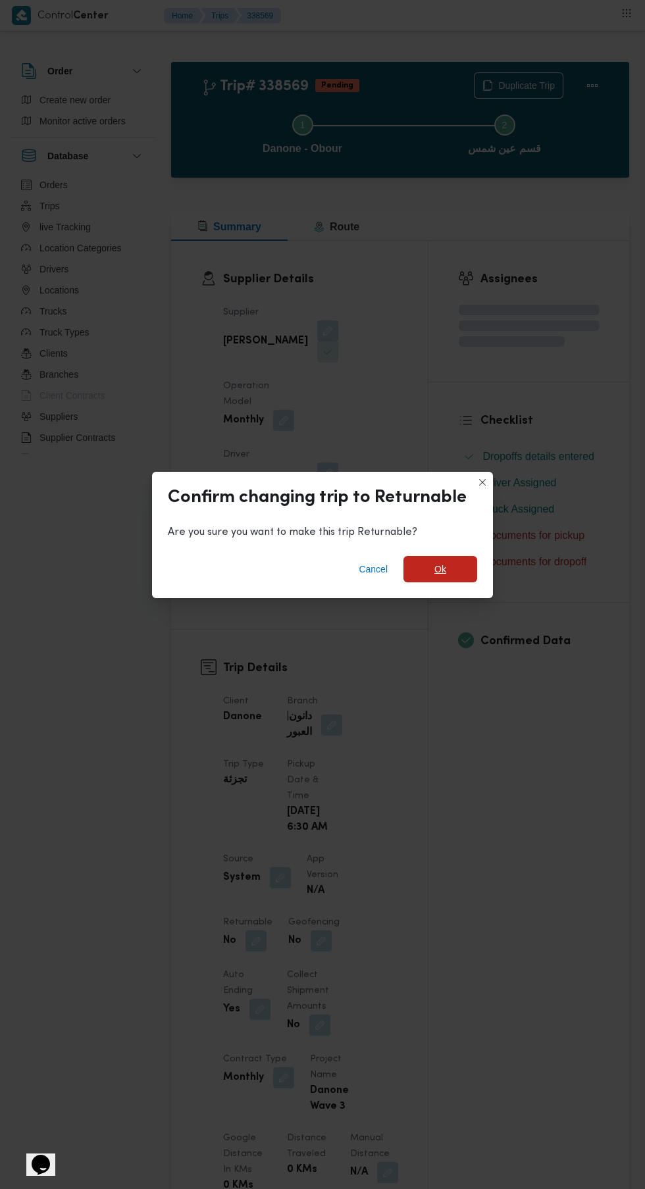
click at [441, 565] on span "Ok" at bounding box center [440, 569] width 12 height 16
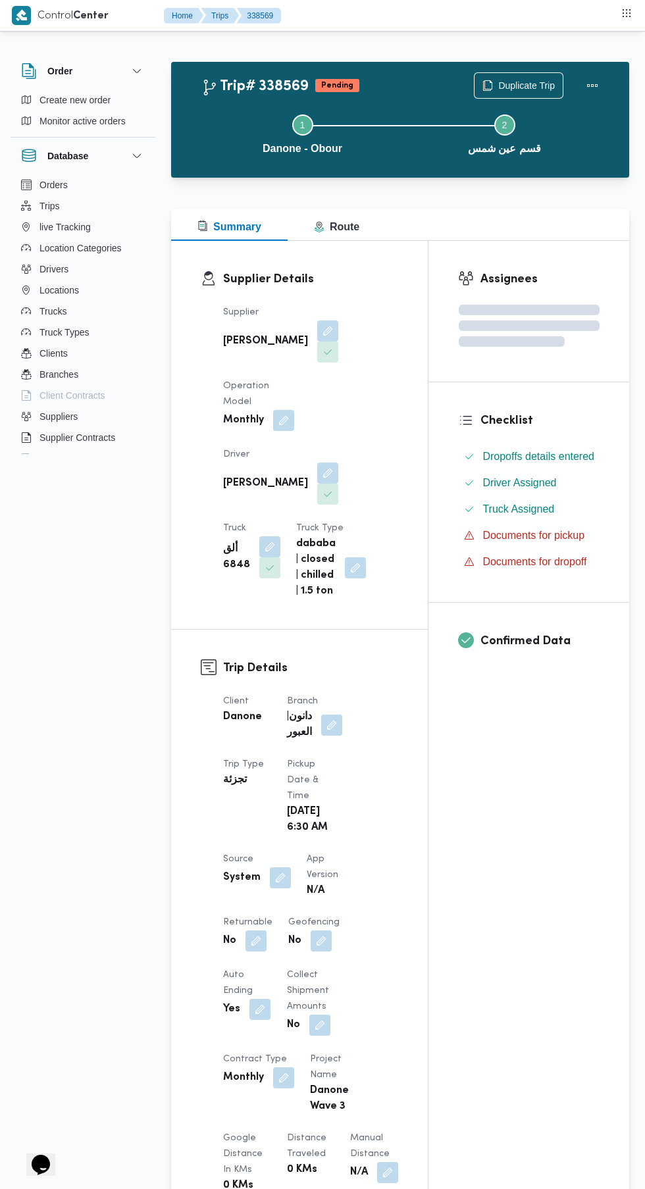
click at [255, 930] on button "button" at bounding box center [255, 940] width 21 height 21
click at [253, 970] on dt "Auto Ending" at bounding box center [247, 983] width 48 height 32
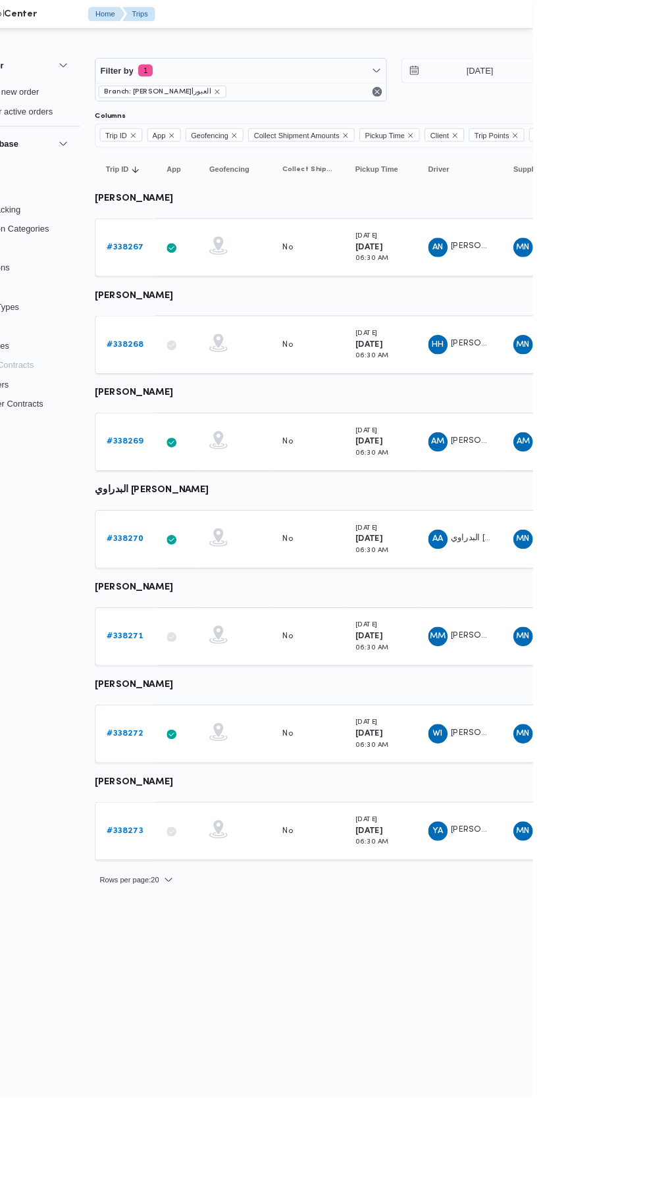
click at [191, 586] on b "# 338270" at bounding box center [204, 584] width 40 height 9
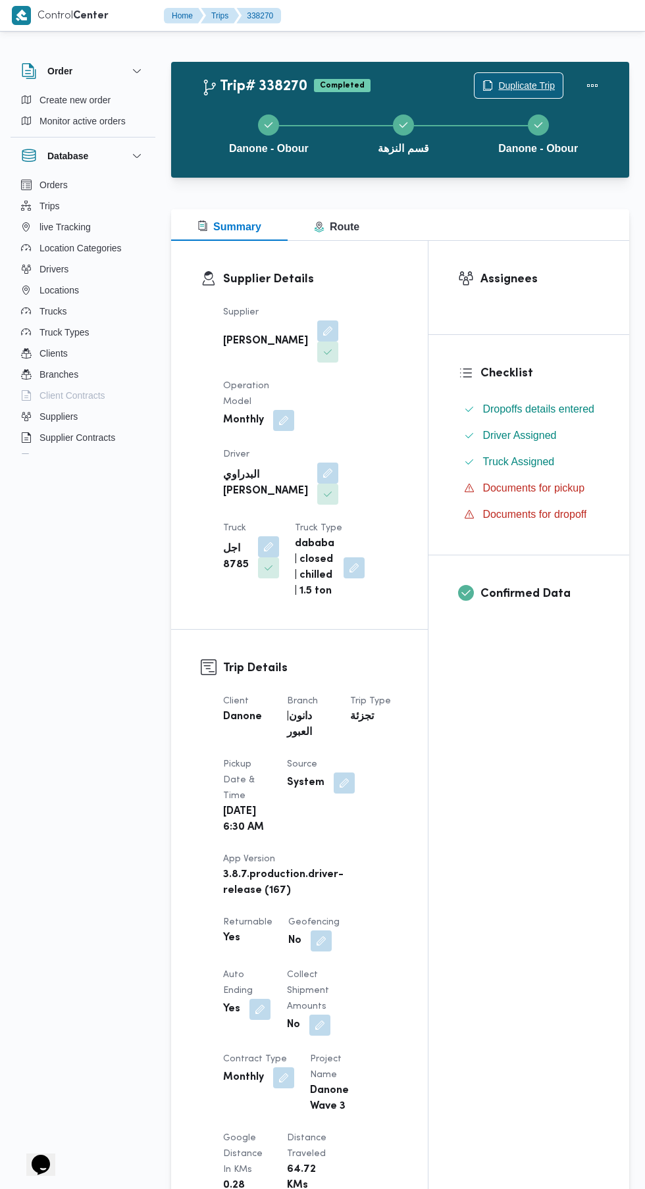
click at [527, 82] on span "Duplicate Trip" at bounding box center [526, 86] width 57 height 16
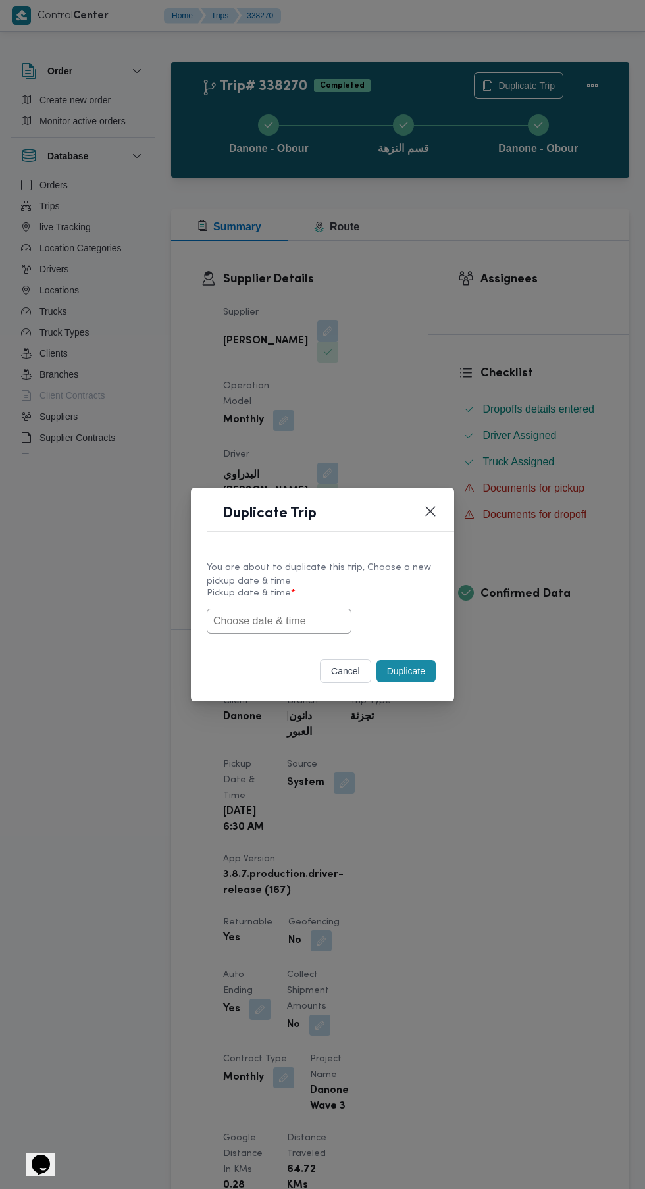
click at [305, 622] on input "text" at bounding box center [279, 621] width 145 height 25
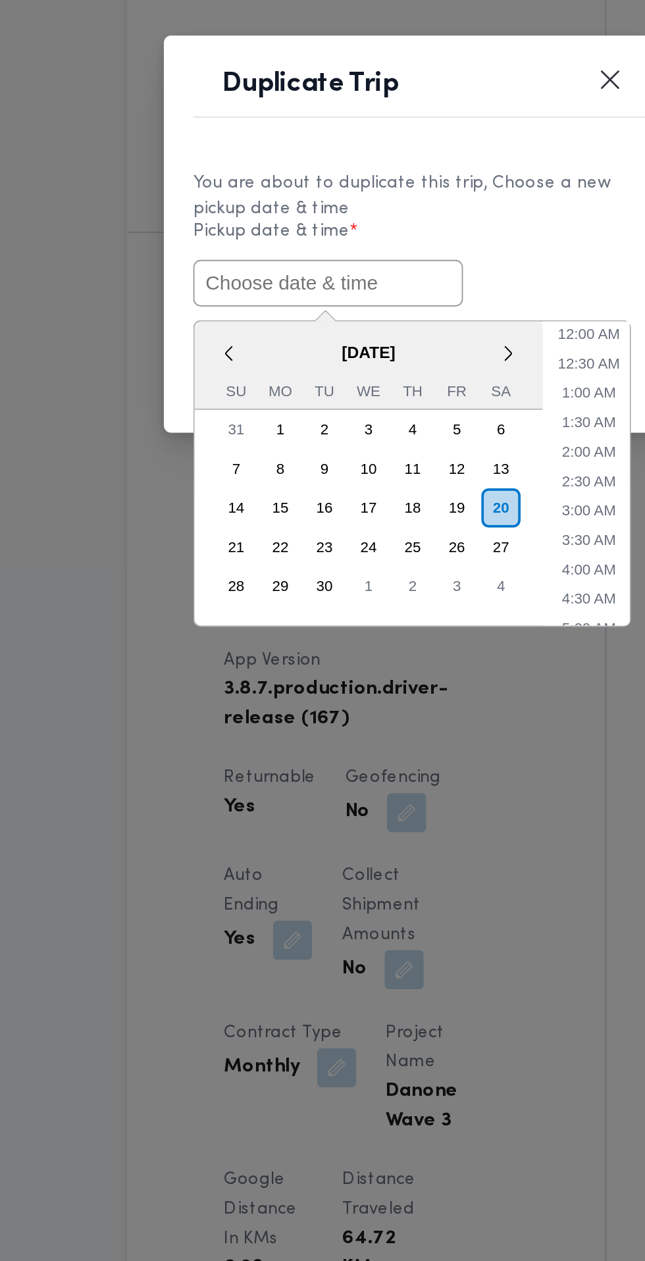
paste input "[DATE] 6:30AM"
type input "[DATE] 6:30AM"
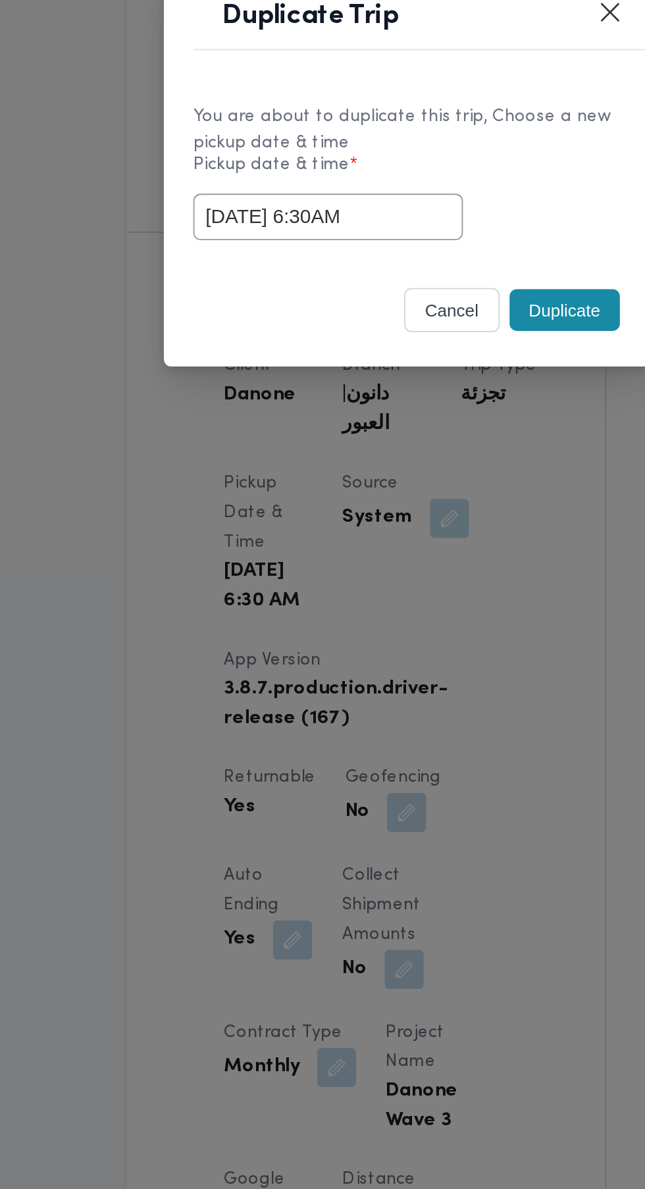
click at [401, 647] on div "cancel Duplicate" at bounding box center [322, 673] width 263 height 55
click at [403, 672] on button "Duplicate" at bounding box center [405, 671] width 59 height 22
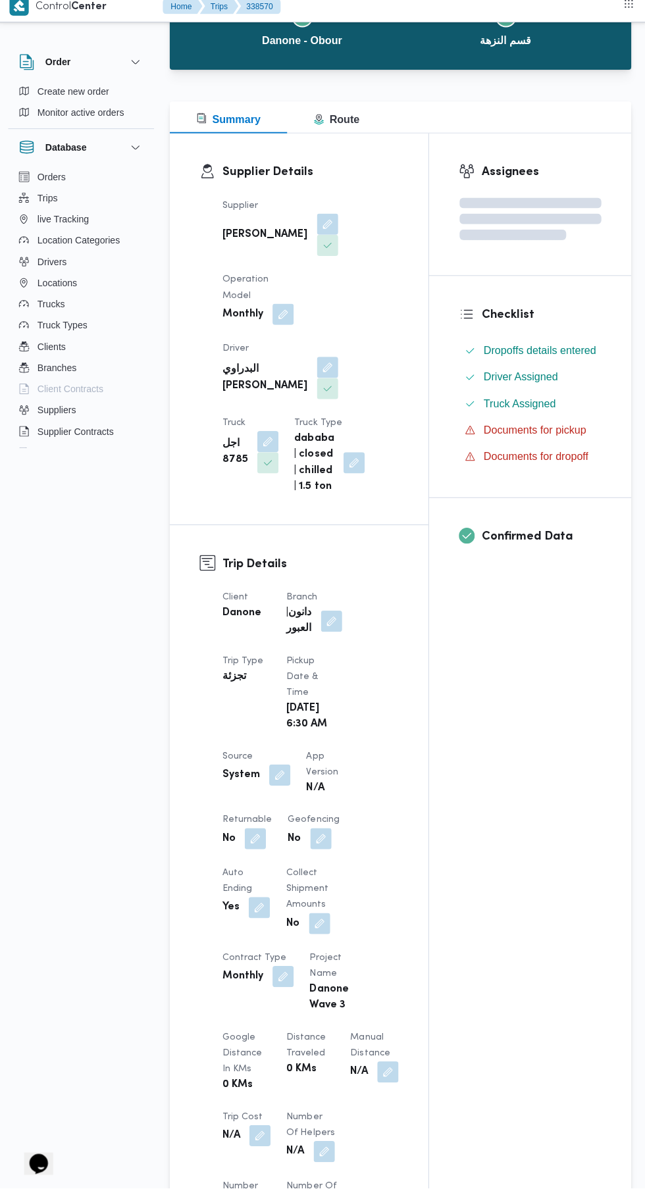
scroll to position [121, 0]
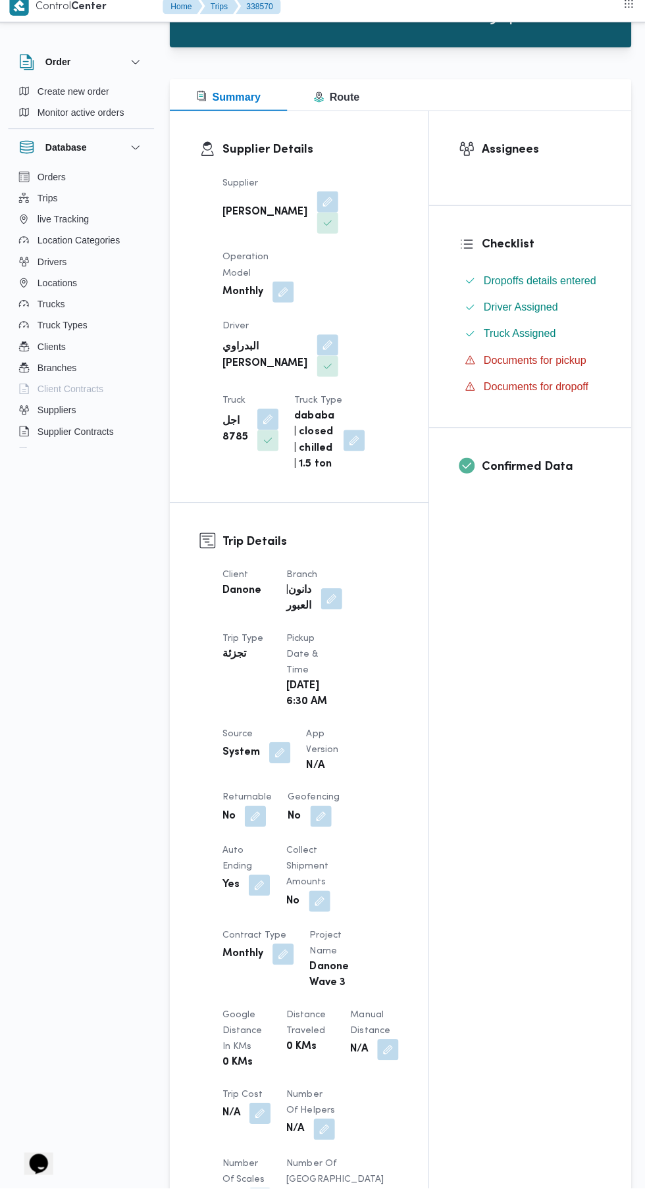
click at [253, 809] on span at bounding box center [253, 819] width 28 height 21
click at [253, 878] on button "button" at bounding box center [259, 888] width 21 height 21
click at [255, 809] on button "button" at bounding box center [255, 819] width 21 height 21
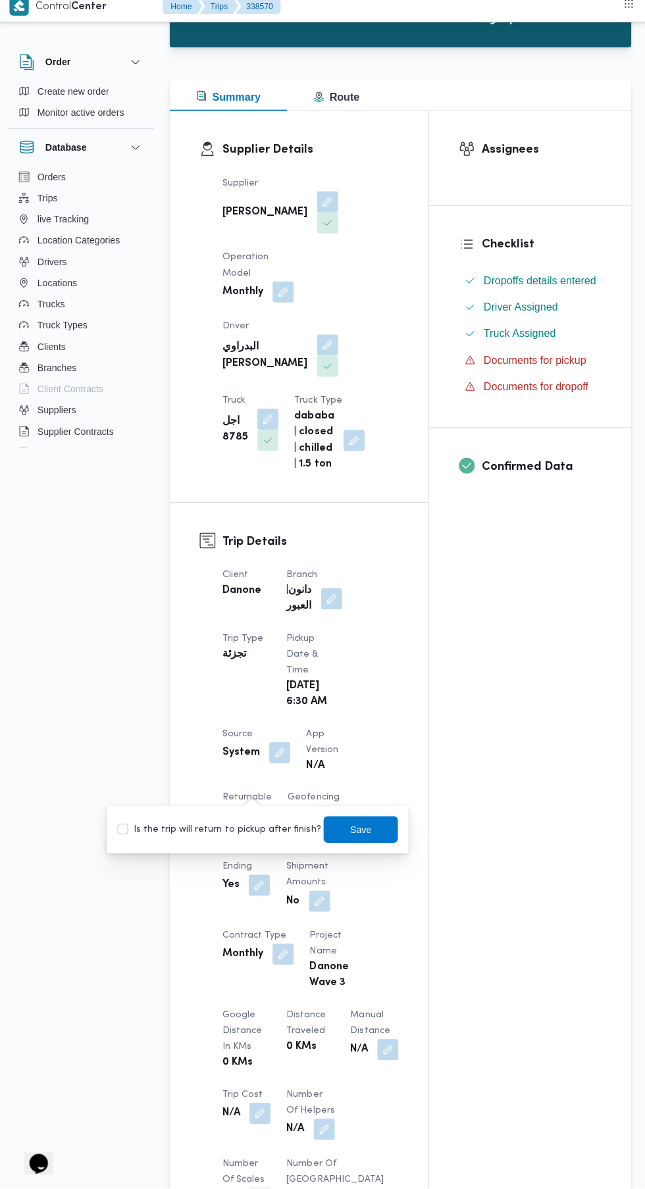
click at [245, 832] on label "Is the trip will return to pickup after finish?" at bounding box center [220, 833] width 202 height 16
checkbox input "true"
click at [372, 822] on span "Save" at bounding box center [361, 833] width 74 height 26
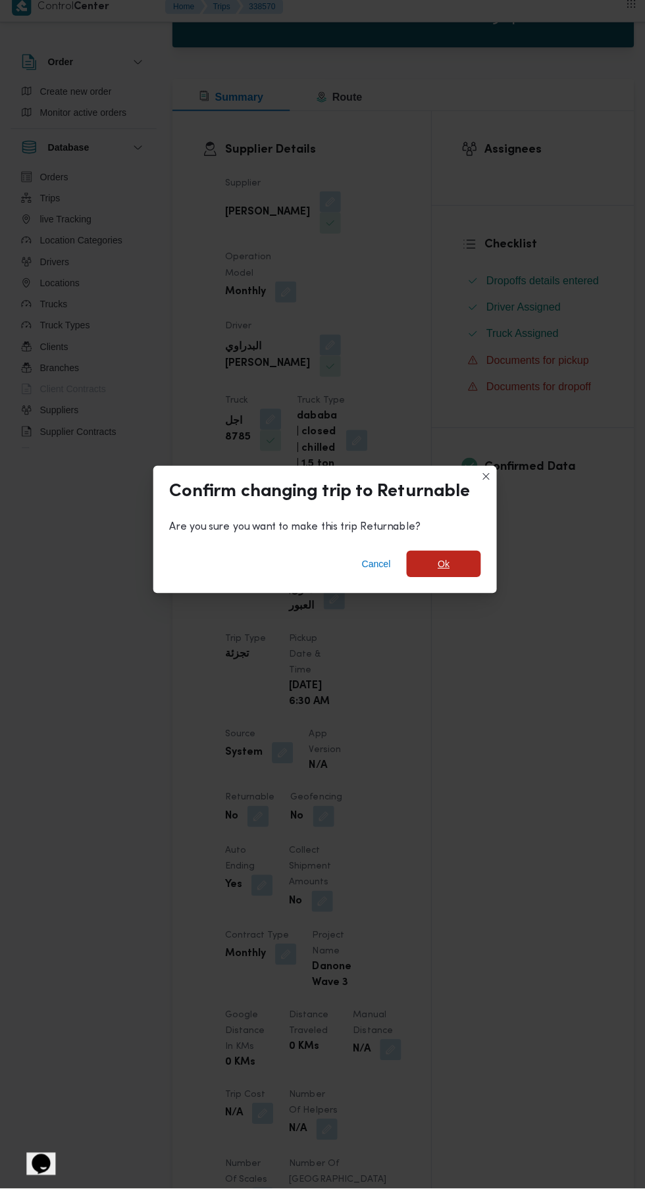
click at [439, 577] on span "Ok" at bounding box center [440, 569] width 12 height 16
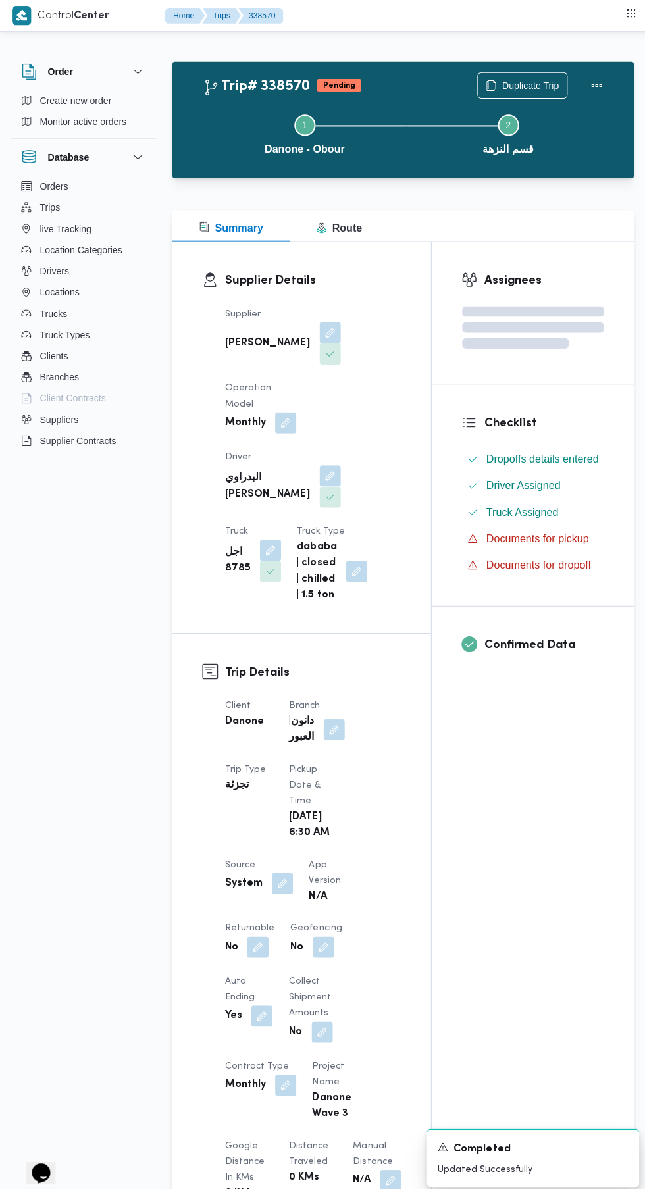
scroll to position [0, 0]
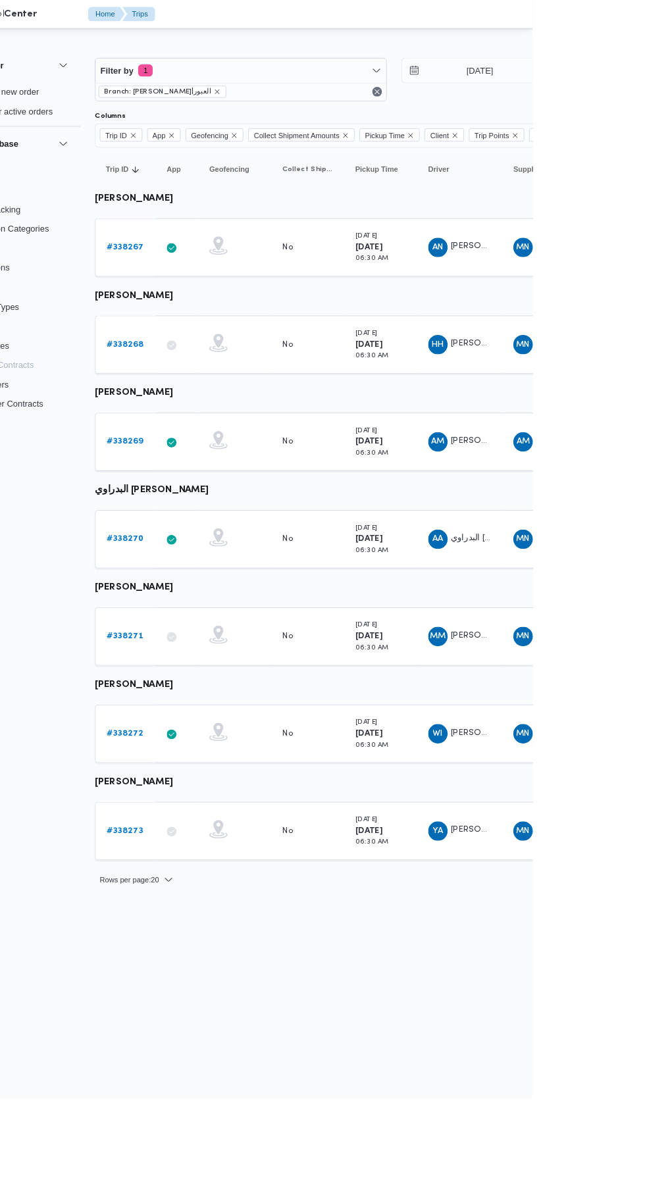
click at [203, 682] on link "# 338271" at bounding box center [203, 690] width 39 height 16
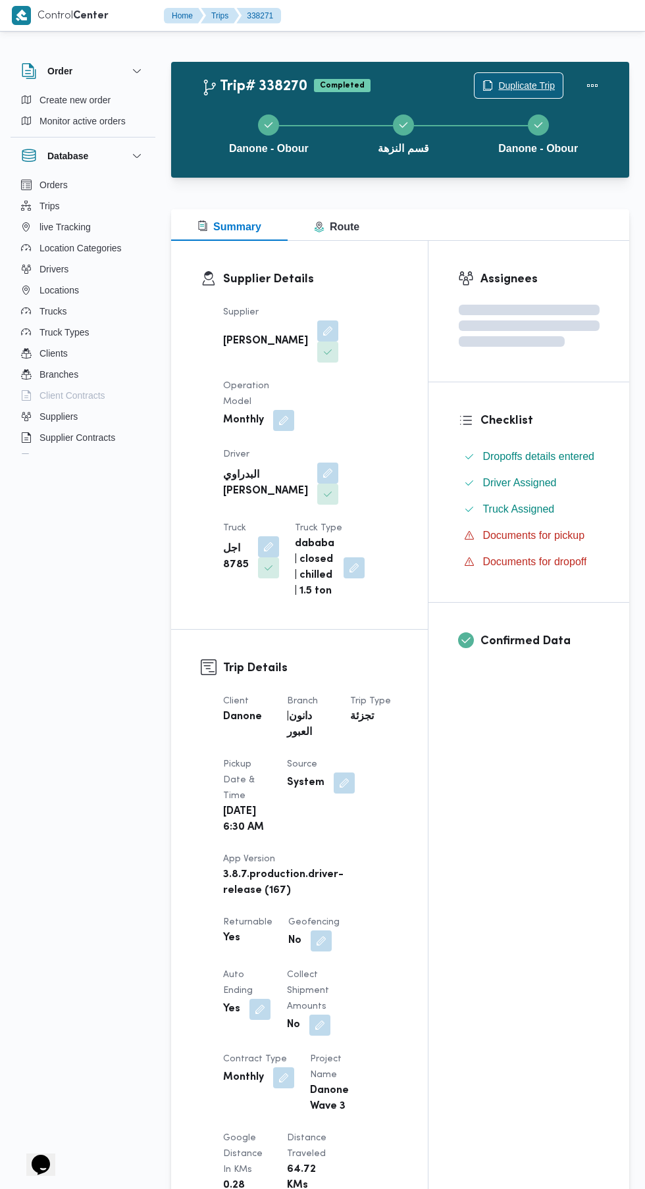
click at [520, 77] on span "Duplicate Trip" at bounding box center [518, 85] width 88 height 25
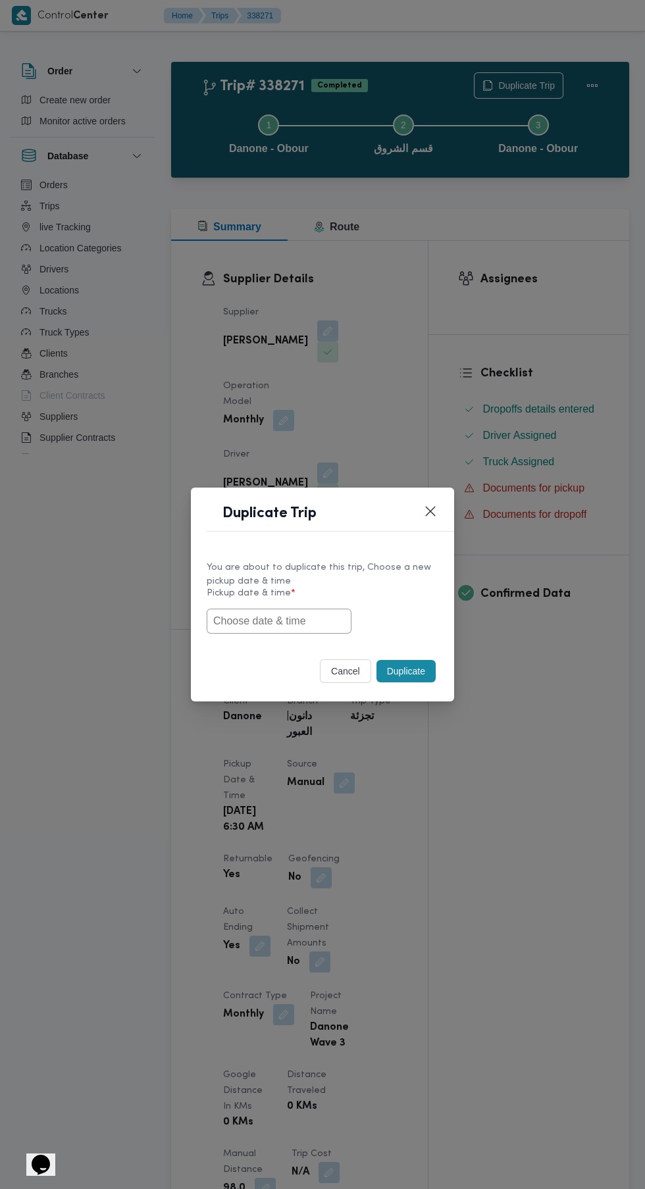
click at [295, 620] on input "text" at bounding box center [279, 621] width 145 height 25
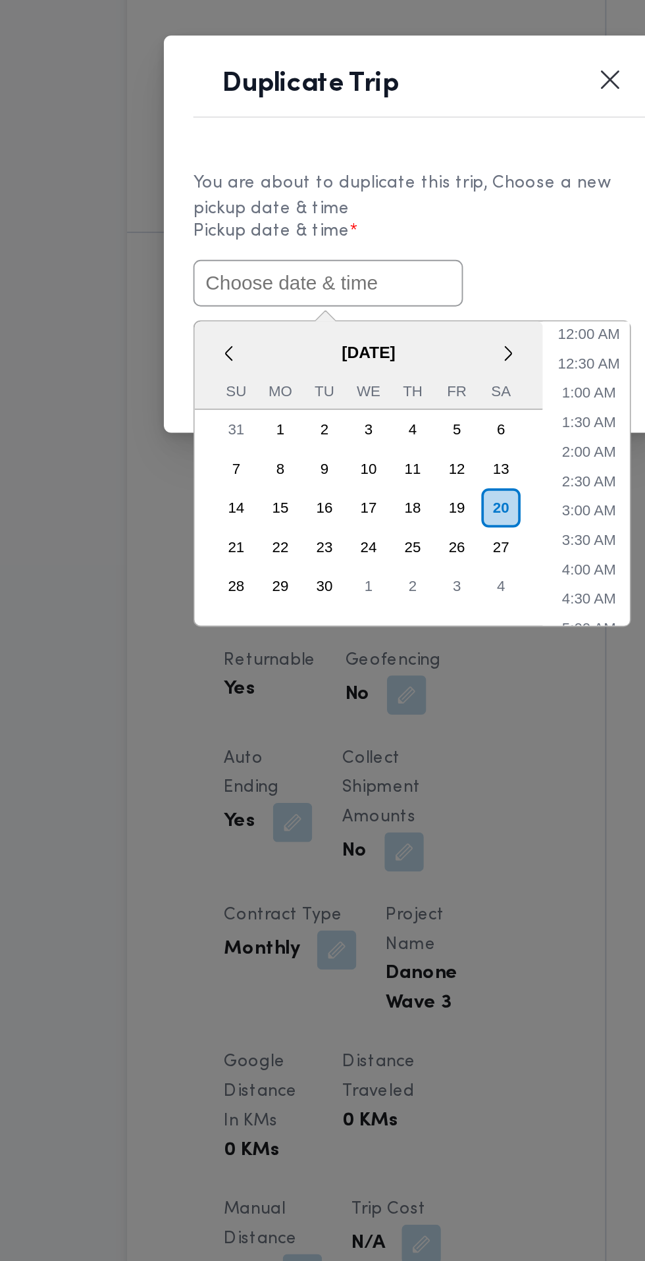
paste input "[DATE] 6:30AM"
type input "[DATE] 6:30AM"
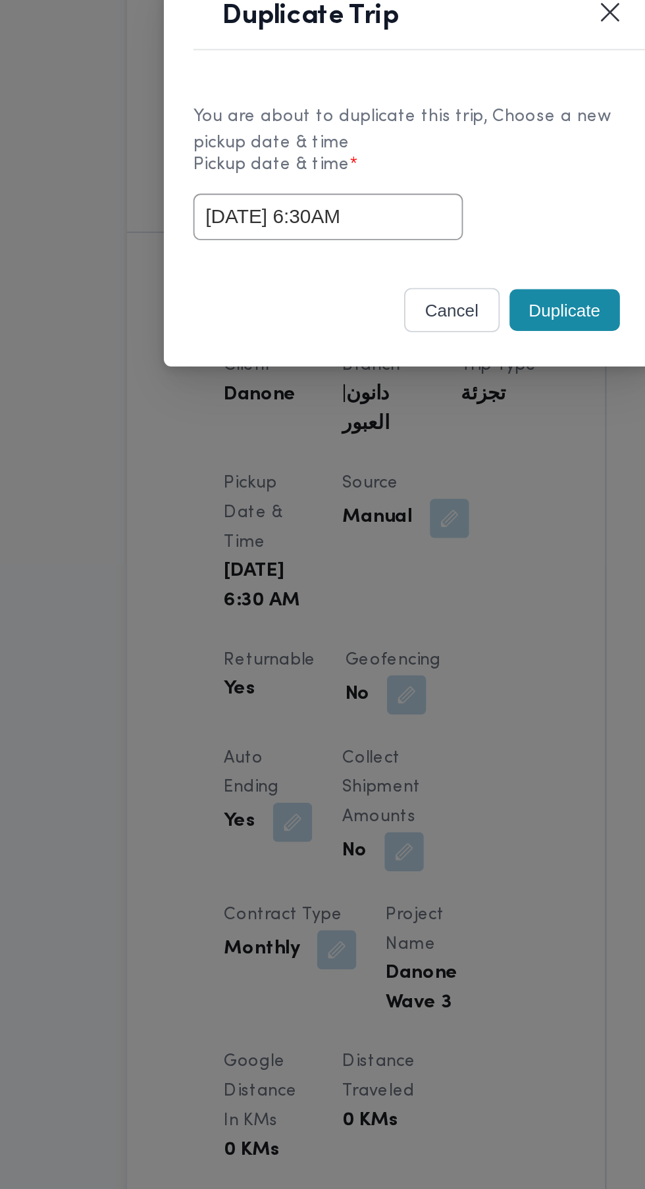
click at [402, 655] on div "cancel Duplicate" at bounding box center [322, 673] width 263 height 55
click at [409, 671] on button "Duplicate" at bounding box center [405, 671] width 59 height 22
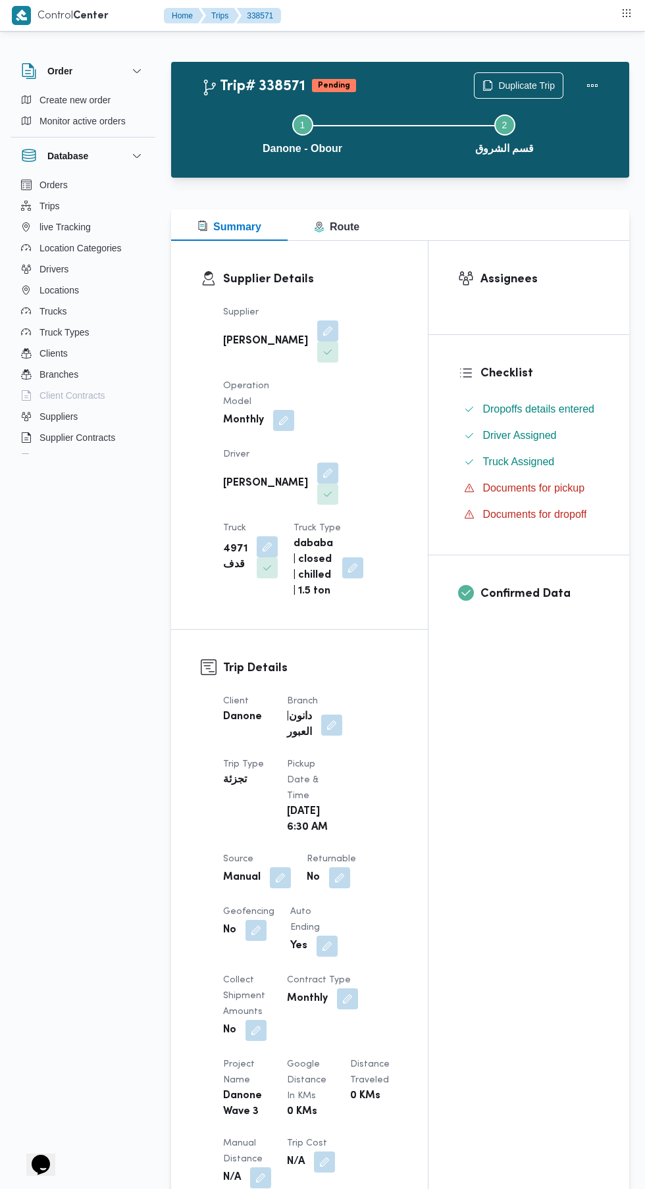
click at [334, 867] on button "button" at bounding box center [339, 877] width 21 height 21
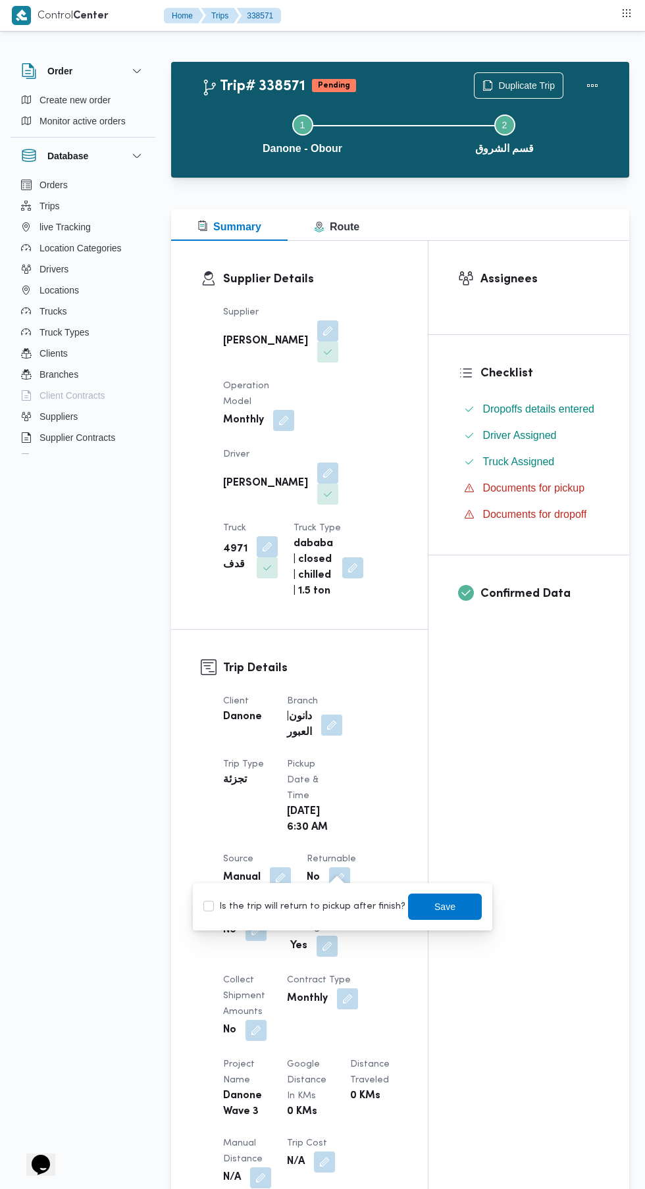
click at [313, 898] on div "Is the trip will return to pickup after finish? Save" at bounding box center [342, 906] width 281 height 29
click at [318, 907] on label "Is the trip will return to pickup after finish?" at bounding box center [304, 907] width 202 height 16
checkbox input "true"
click at [434, 906] on span "Save" at bounding box center [444, 907] width 21 height 16
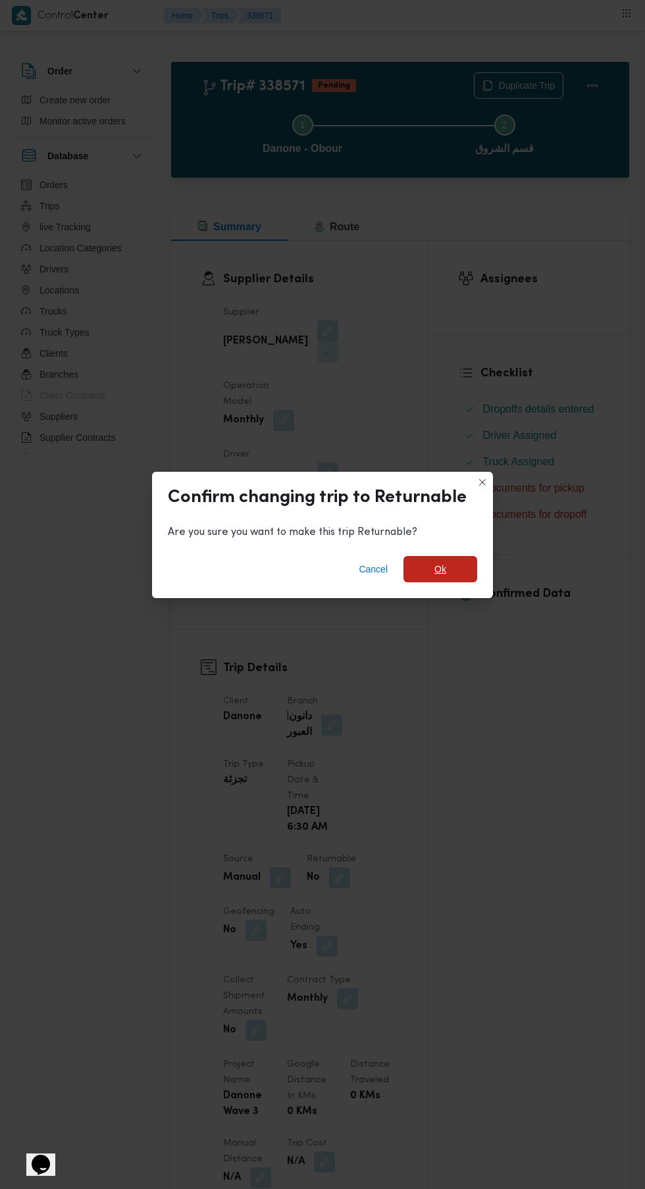
click at [448, 575] on span "Ok" at bounding box center [440, 569] width 74 height 26
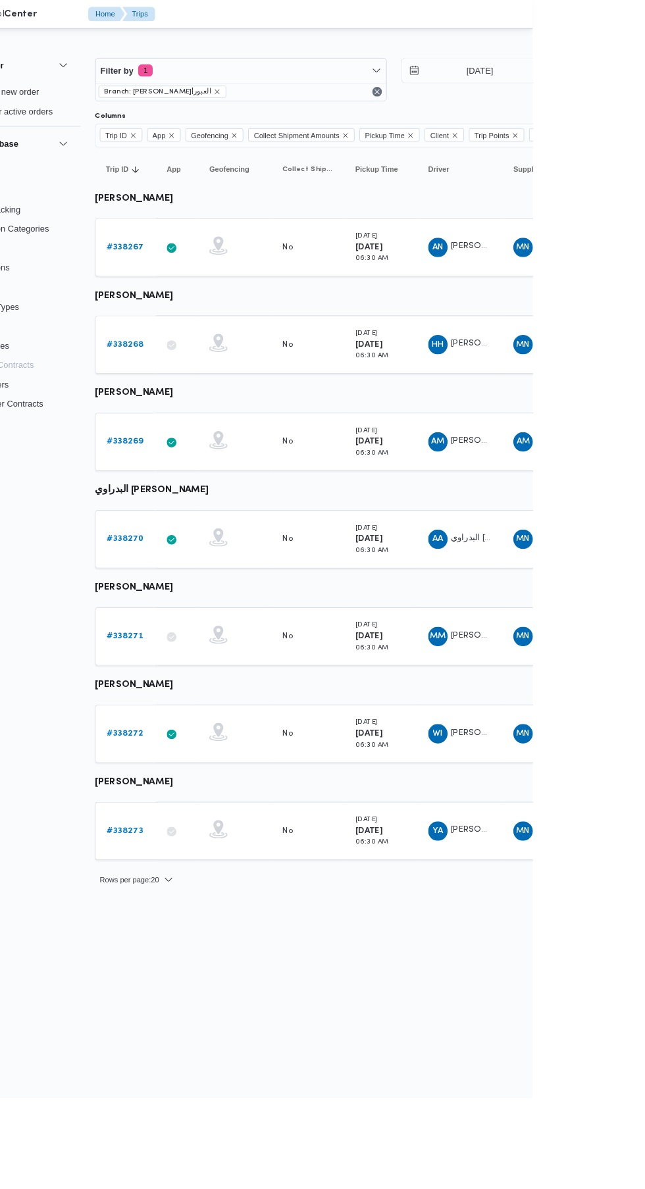
click at [199, 790] on b "# 338272" at bounding box center [203, 794] width 39 height 9
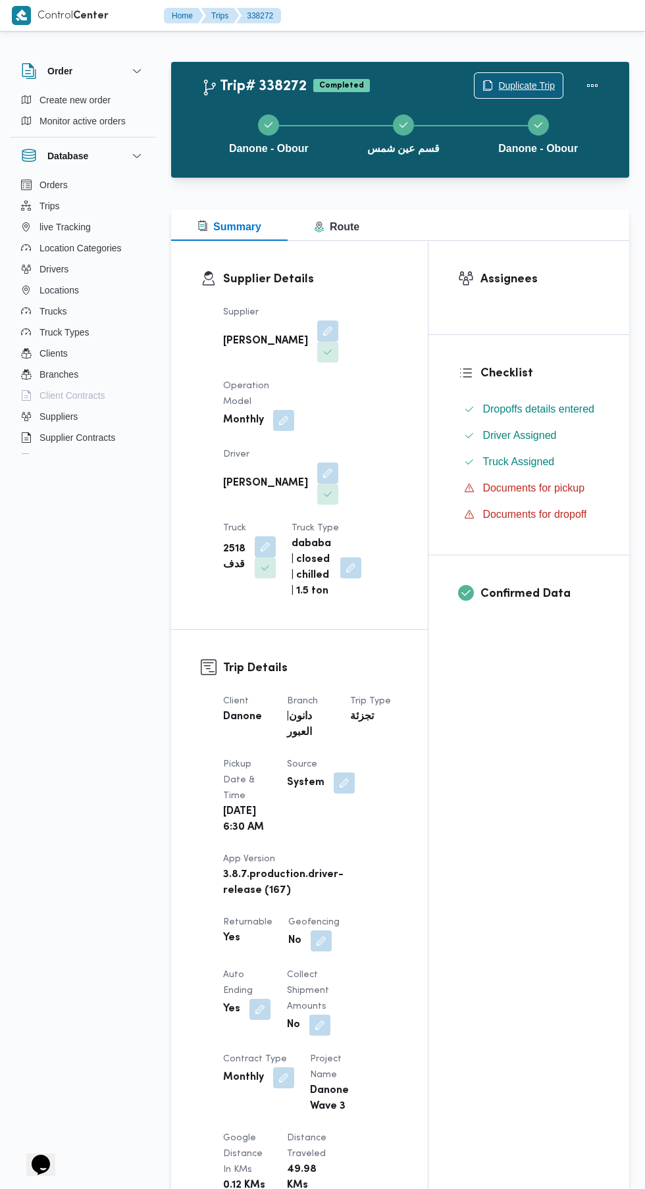
click at [524, 81] on span "Duplicate Trip" at bounding box center [526, 86] width 57 height 16
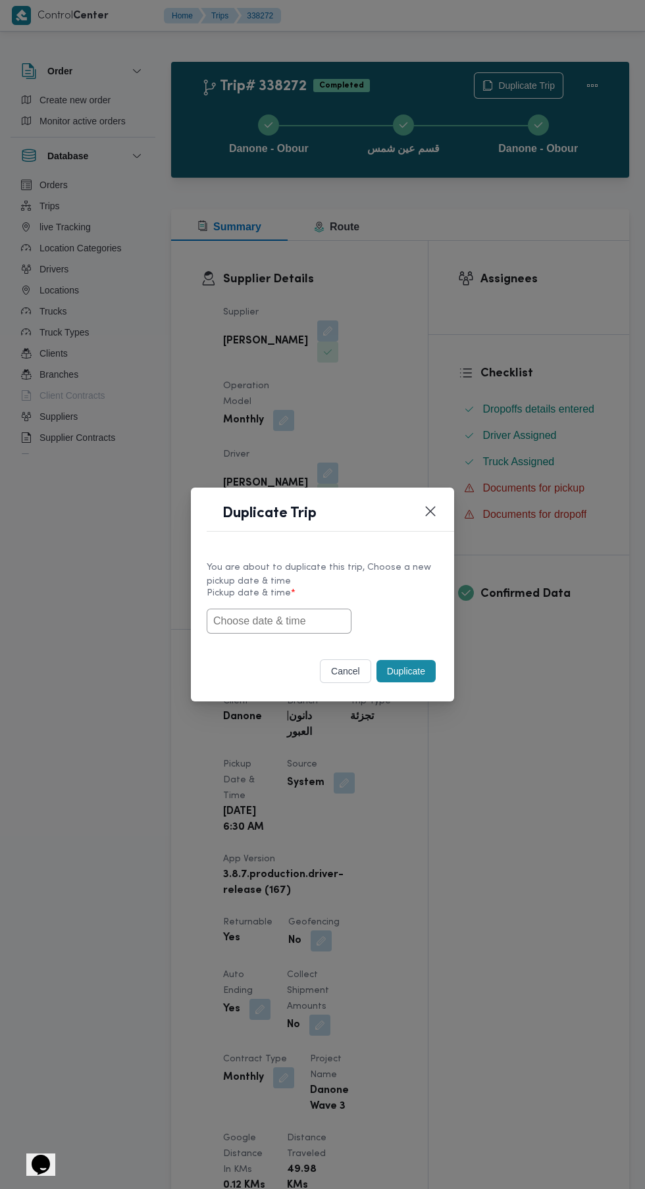
click at [294, 620] on input "text" at bounding box center [279, 621] width 145 height 25
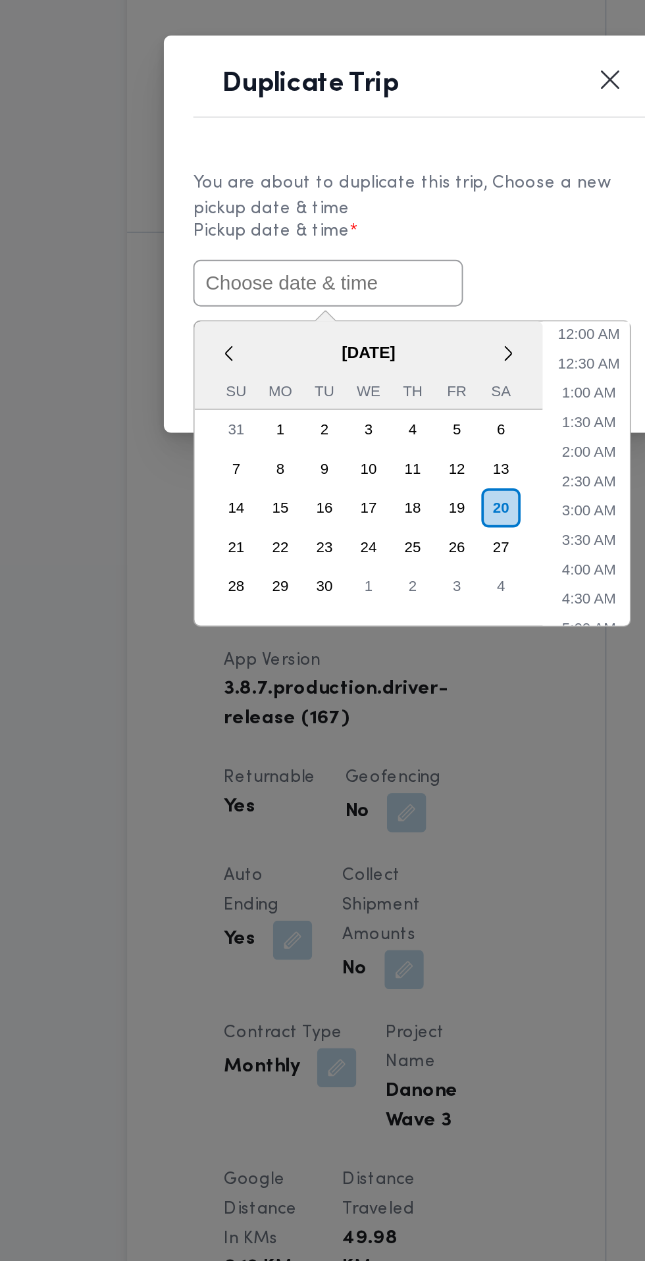
paste input "[DATE] 6:30AM"
type input "[DATE] 6:30AM"
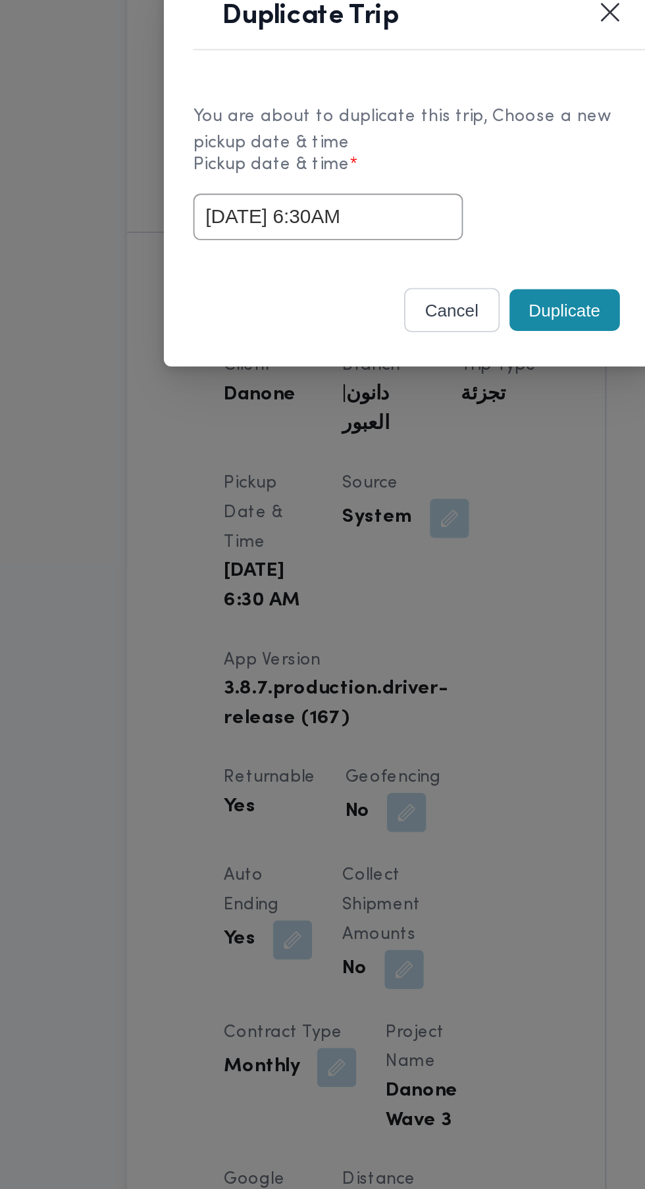
click at [402, 645] on div "You are about to duplicate this trip, Choose a new pickup date & time Pickup da…" at bounding box center [322, 596] width 263 height 98
click at [409, 676] on button "Duplicate" at bounding box center [405, 671] width 59 height 22
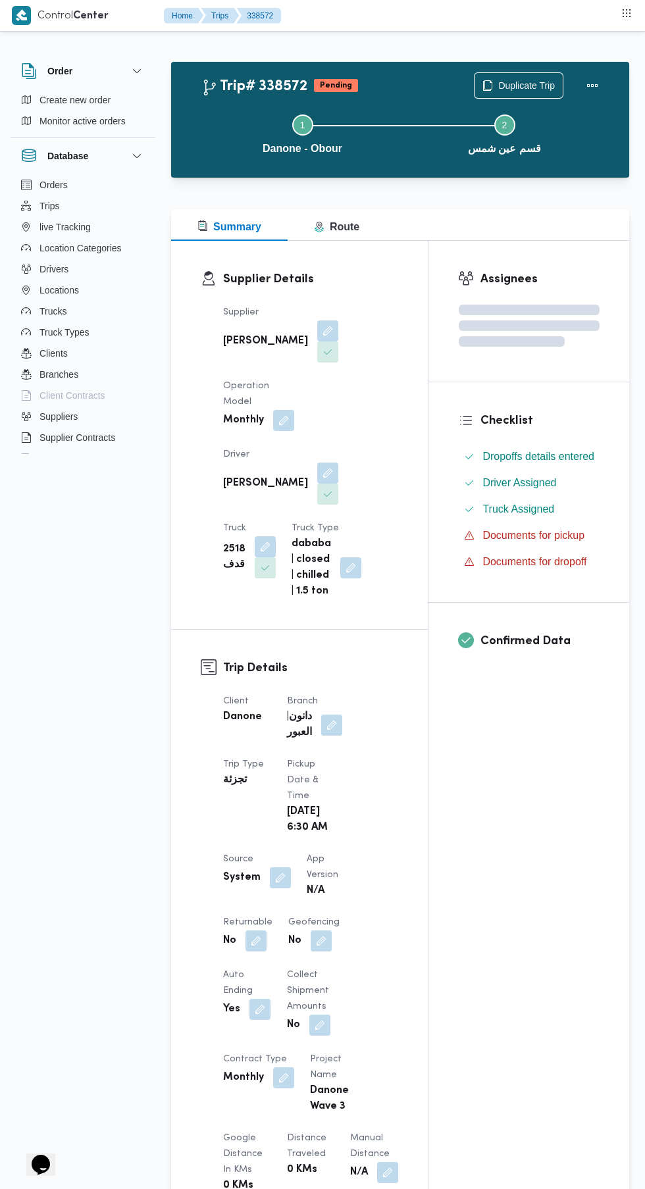
click at [436, 972] on div "Assignees Checklist Dropoffs details entered Driver Assigned Truck Assigned Doc…" at bounding box center [528, 1026] width 201 height 1571
click at [246, 934] on button "button" at bounding box center [255, 940] width 21 height 21
click at [235, 969] on label "Is the trip will return to pickup after finish?" at bounding box center [220, 970] width 202 height 16
checkbox input "true"
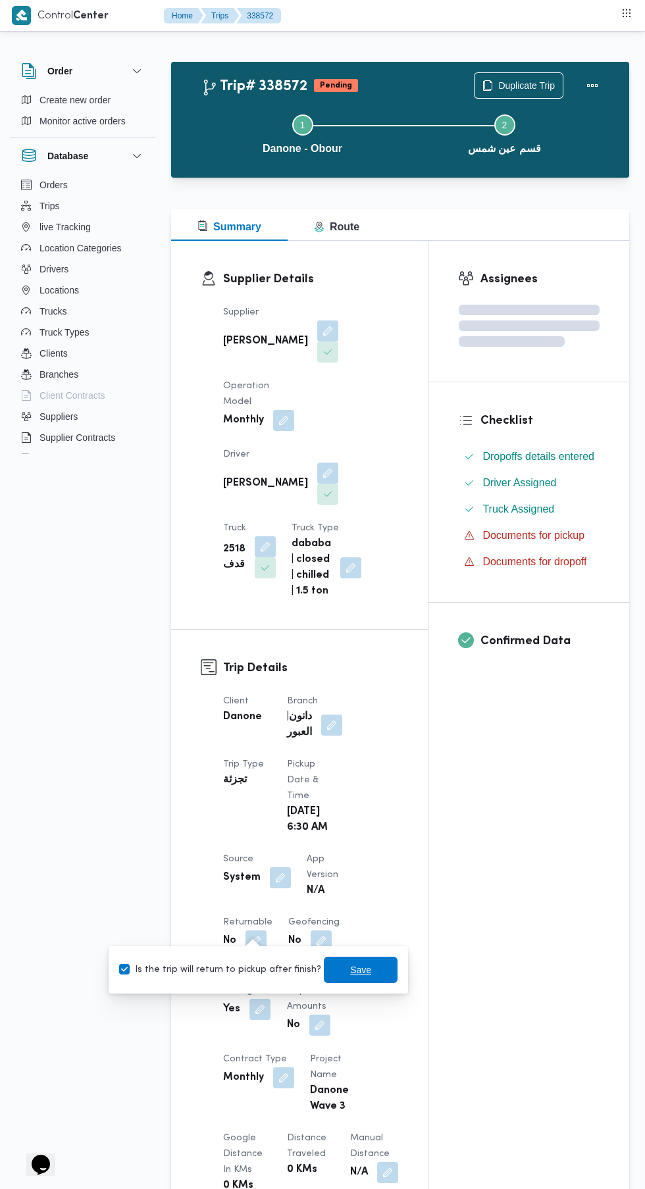
click at [355, 978] on span "Save" at bounding box center [360, 970] width 21 height 16
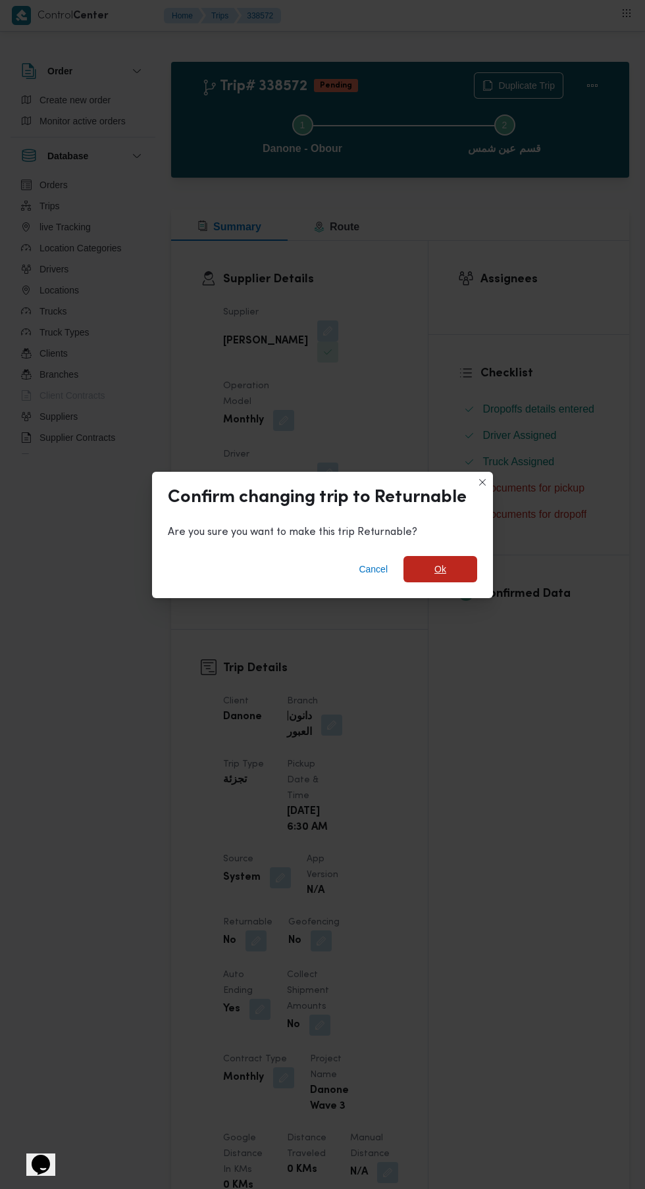
click at [439, 564] on span "Ok" at bounding box center [440, 569] width 12 height 16
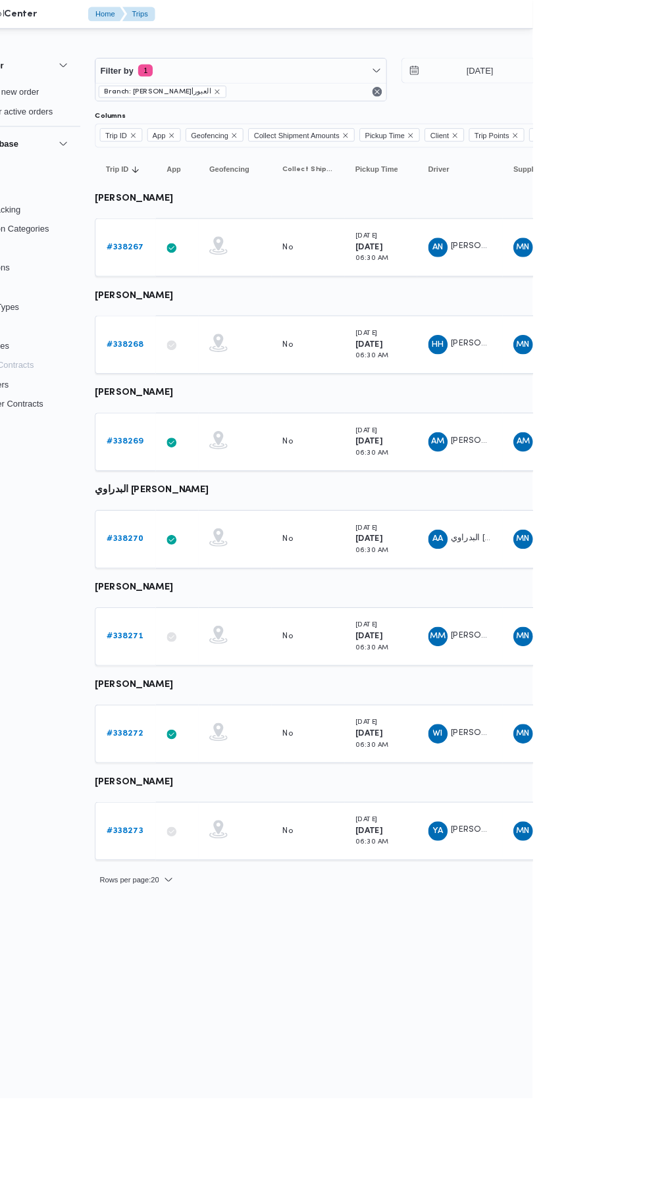
click at [212, 899] on b "# 338273" at bounding box center [203, 899] width 39 height 9
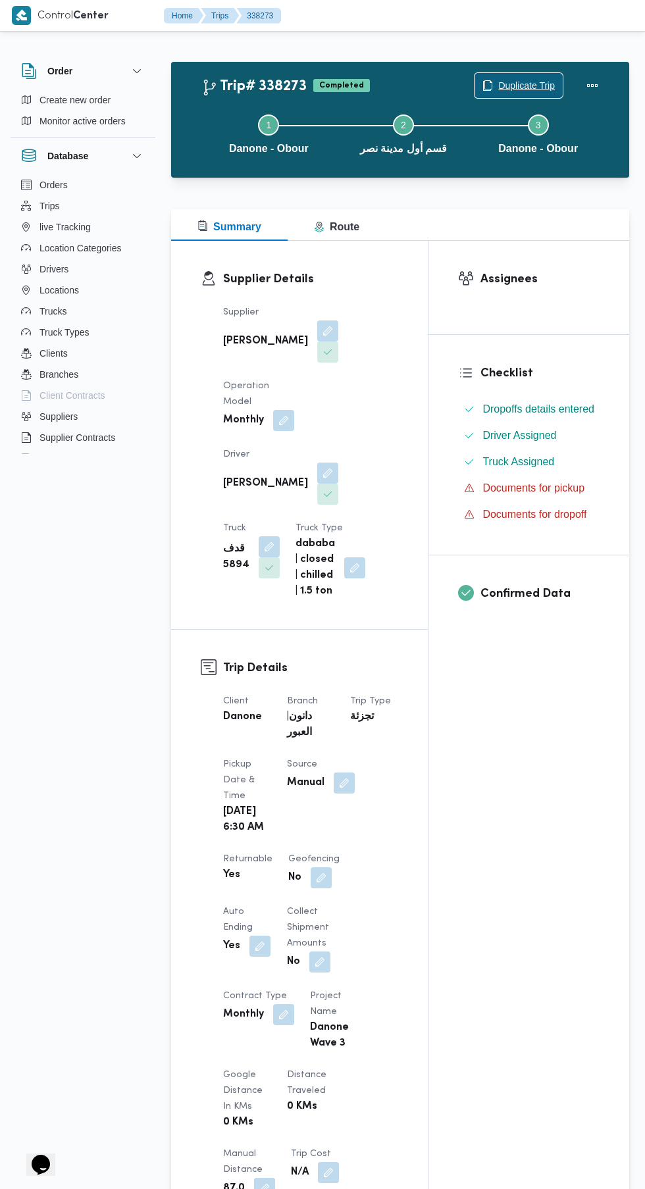
click at [516, 86] on span "Duplicate Trip" at bounding box center [526, 86] width 57 height 16
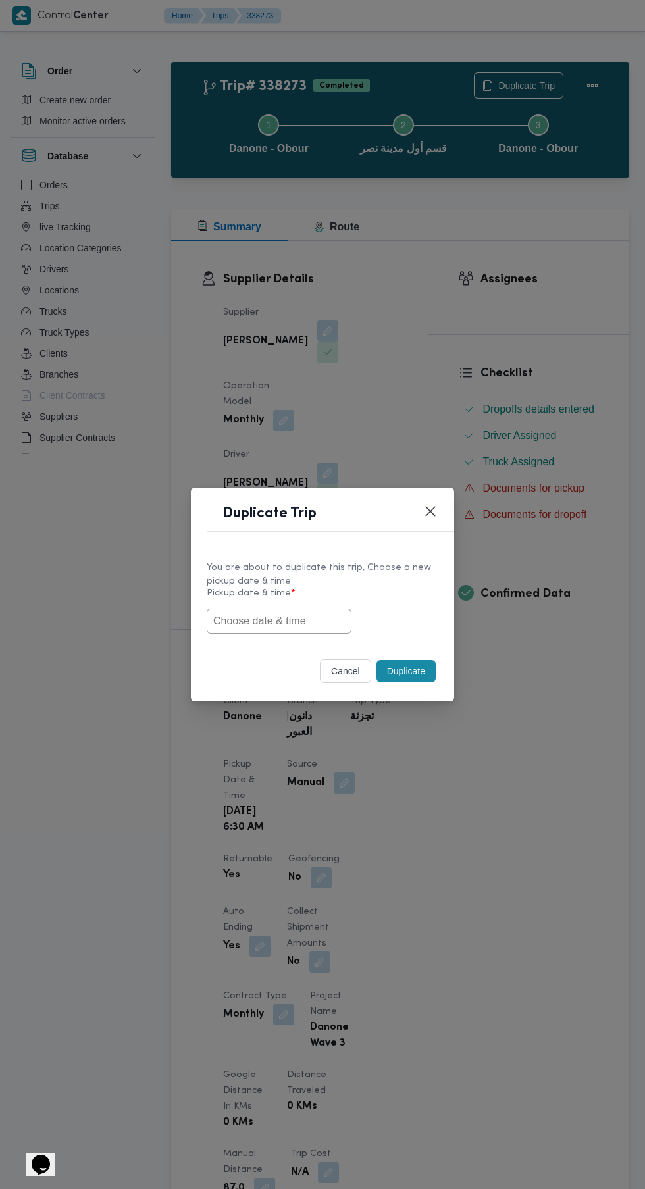
click at [284, 620] on input "text" at bounding box center [279, 621] width 145 height 25
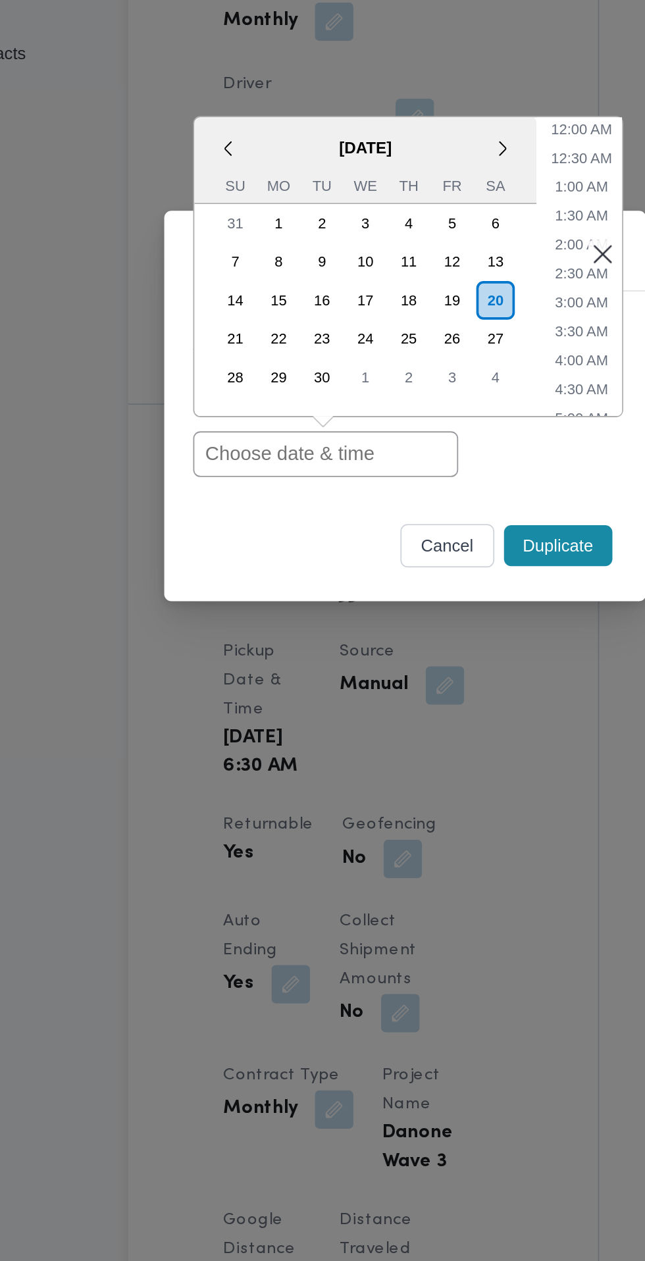
paste input "[DATE] 6:30AM"
type input "[DATE] 6:30AM"
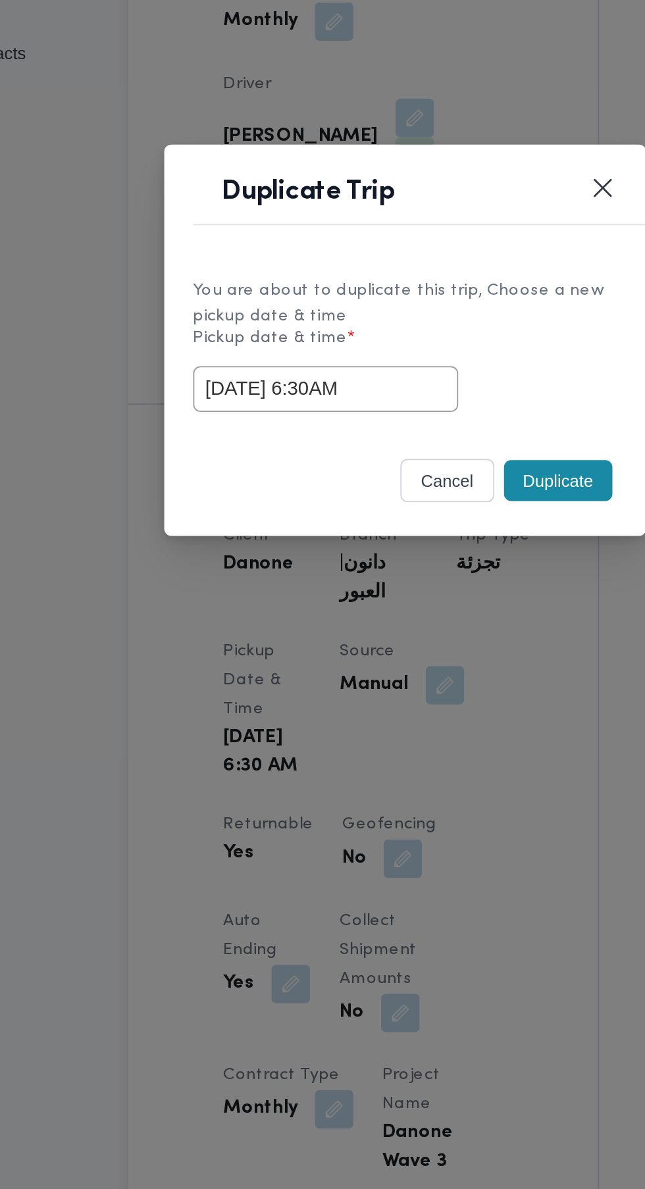
click at [391, 662] on button "Duplicate" at bounding box center [405, 671] width 59 height 22
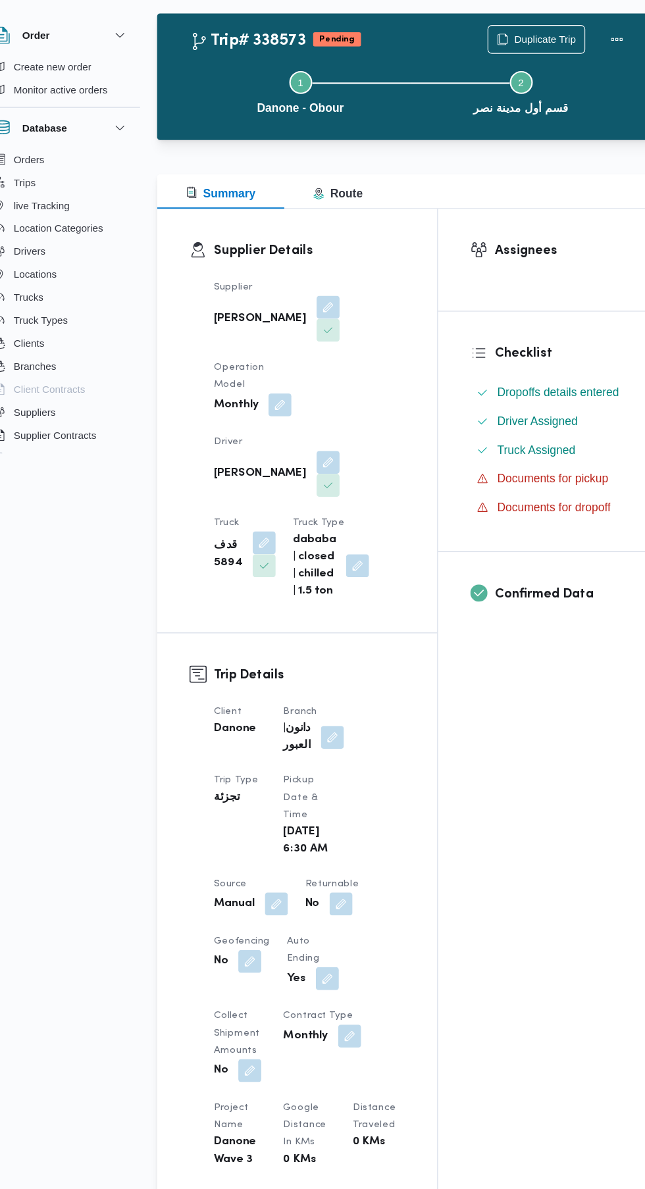
scroll to position [11, 0]
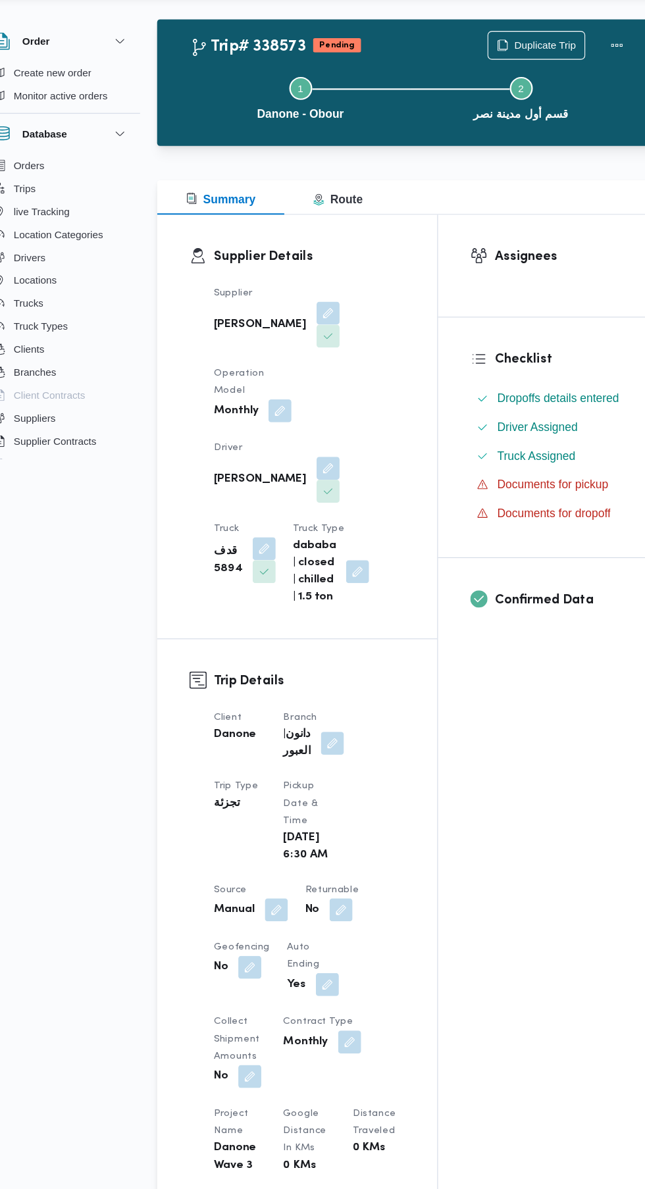
click at [339, 872] on button "button" at bounding box center [339, 867] width 21 height 21
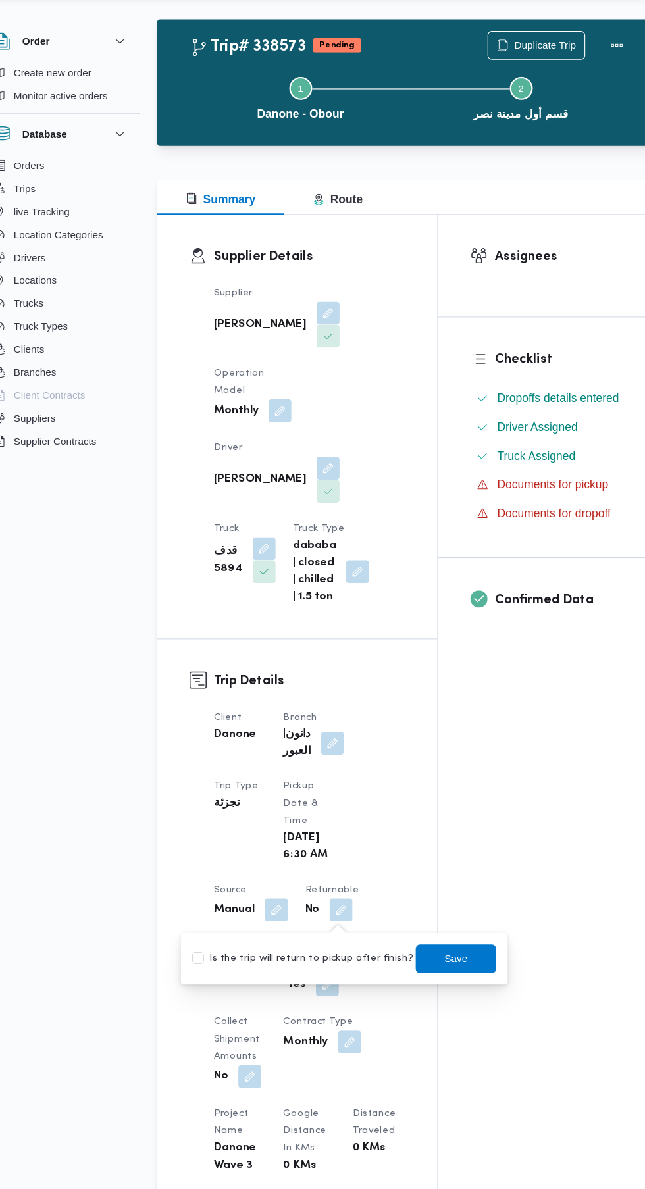
click at [320, 916] on label "Is the trip will return to pickup after finish?" at bounding box center [304, 912] width 202 height 16
checkbox input "true"
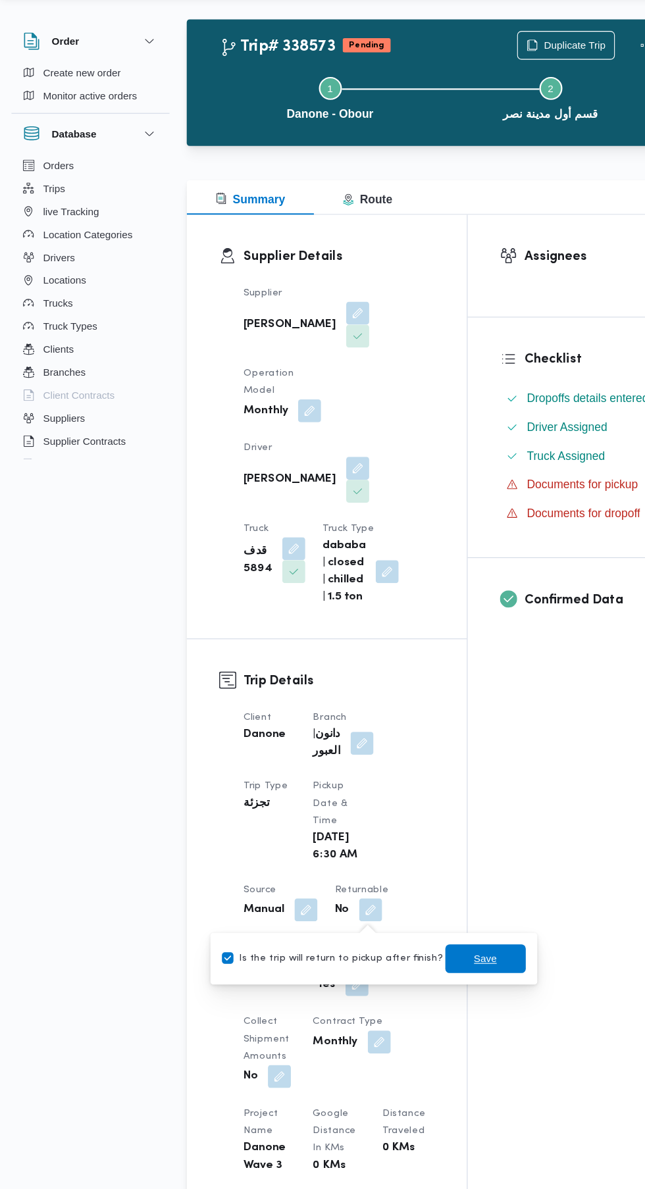
click at [437, 922] on span "Save" at bounding box center [445, 912] width 74 height 26
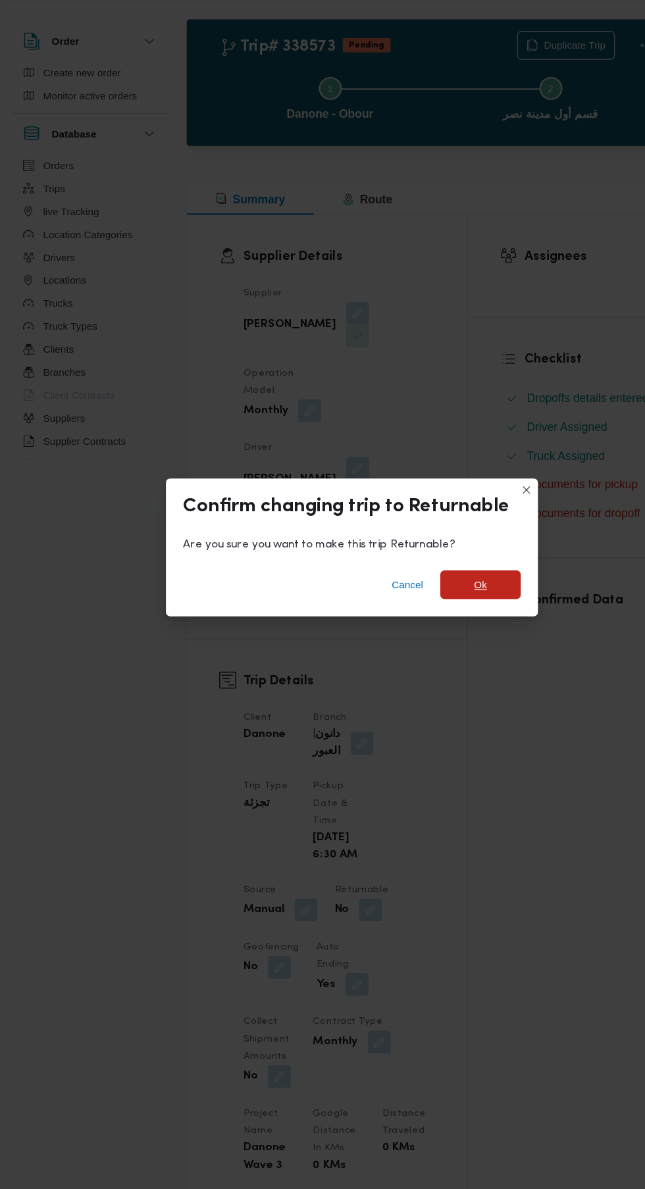
click at [445, 582] on span "Ok" at bounding box center [440, 569] width 74 height 26
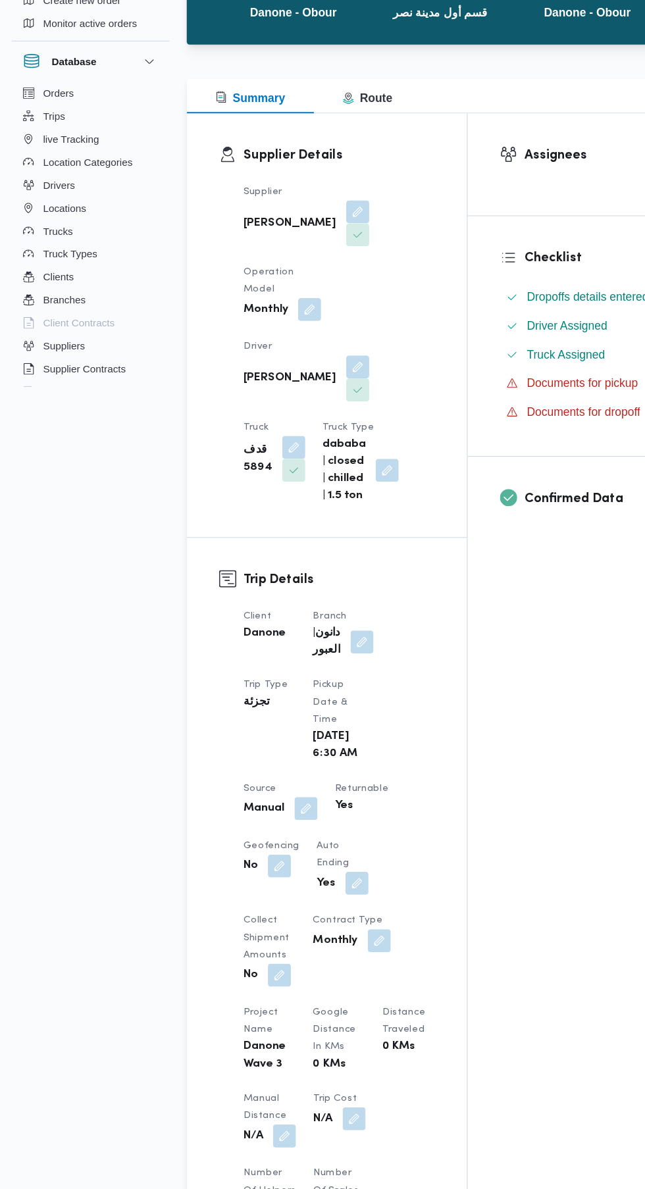
scroll to position [0, 0]
